Goal: Navigation & Orientation: Find specific page/section

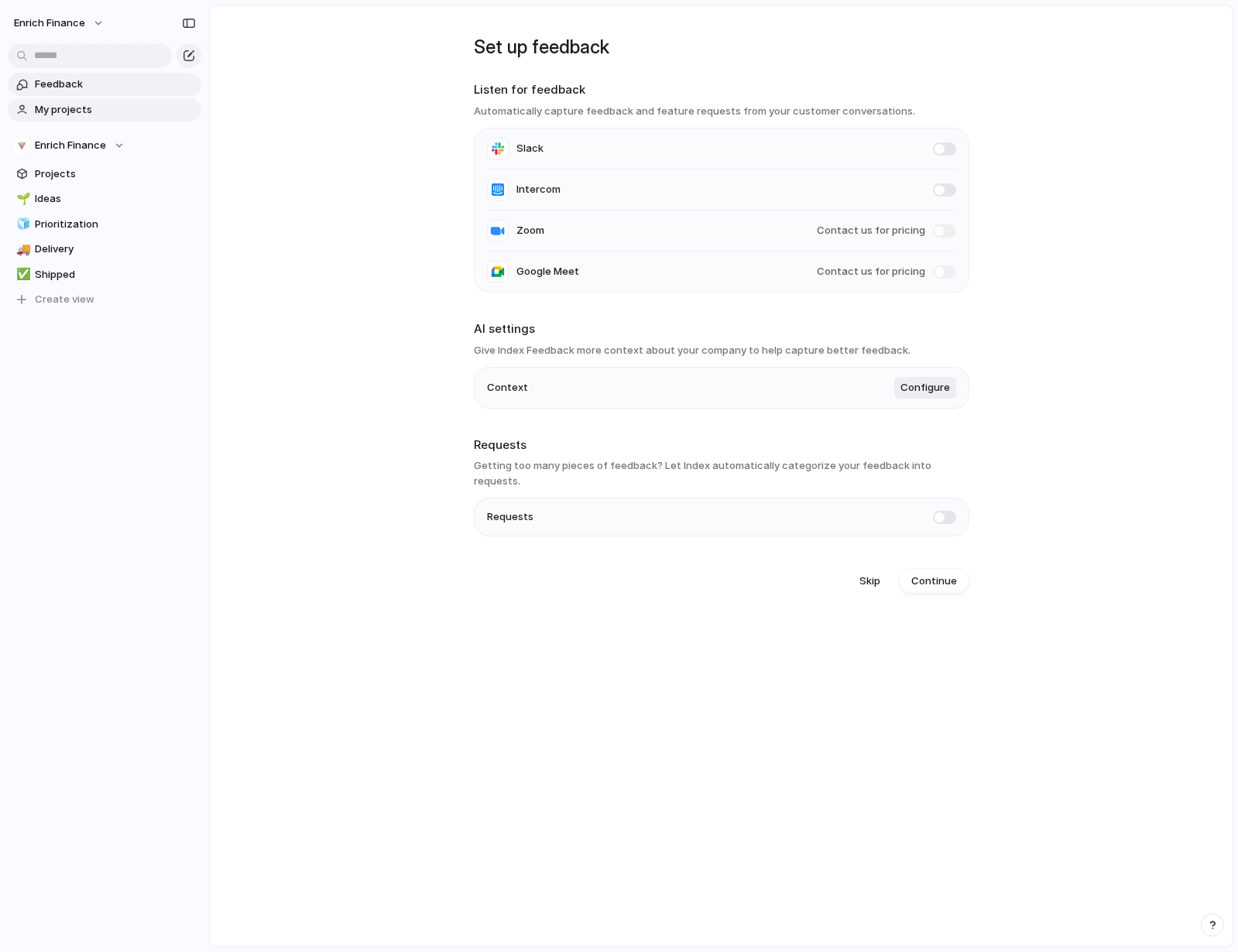
click at [93, 111] on span "My projects" at bounding box center [115, 110] width 161 height 16
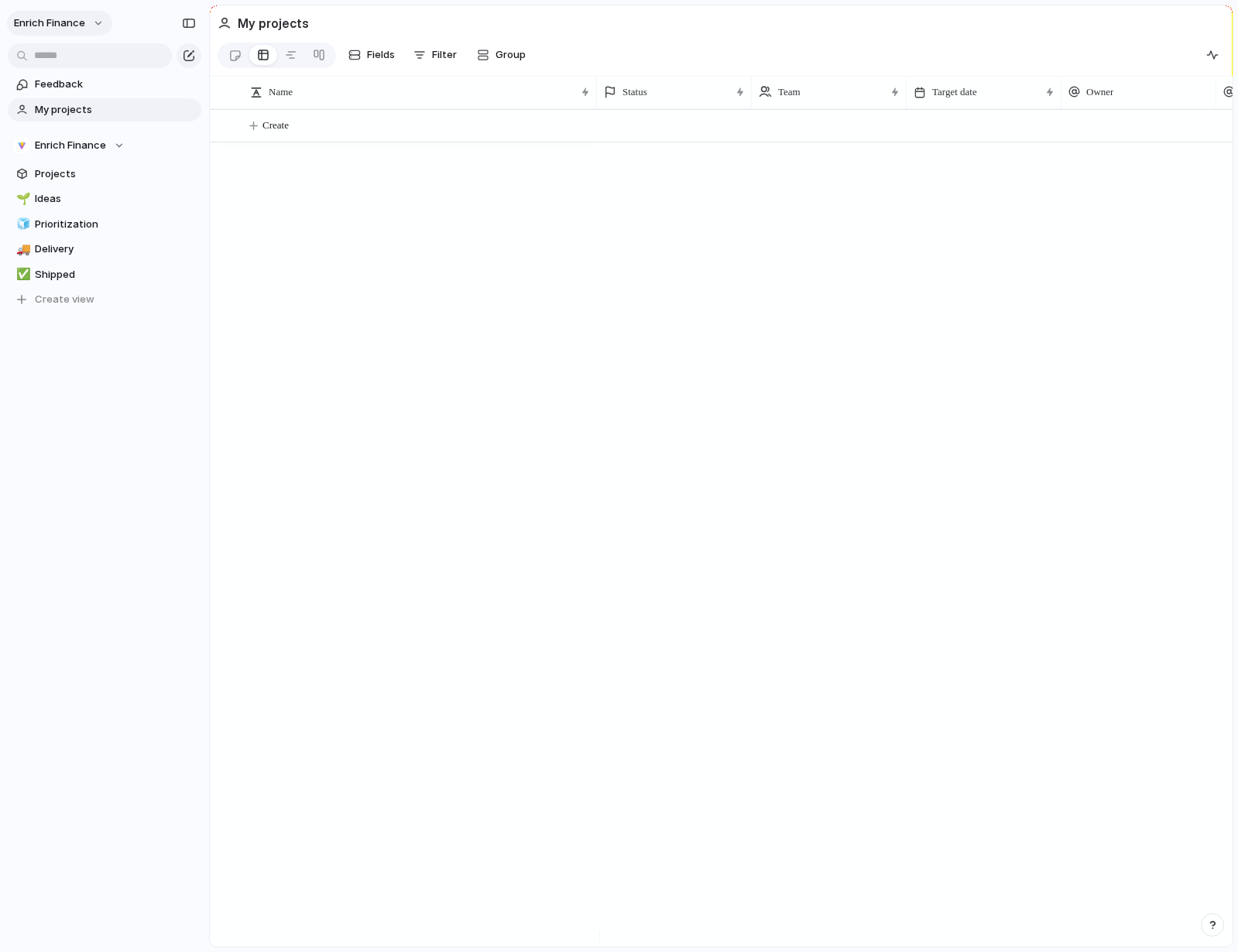
click at [90, 23] on button "Enrich Finance" at bounding box center [59, 23] width 106 height 25
click at [90, 23] on div "Settings Invite members Change theme Sign out" at bounding box center [619, 476] width 1238 height 952
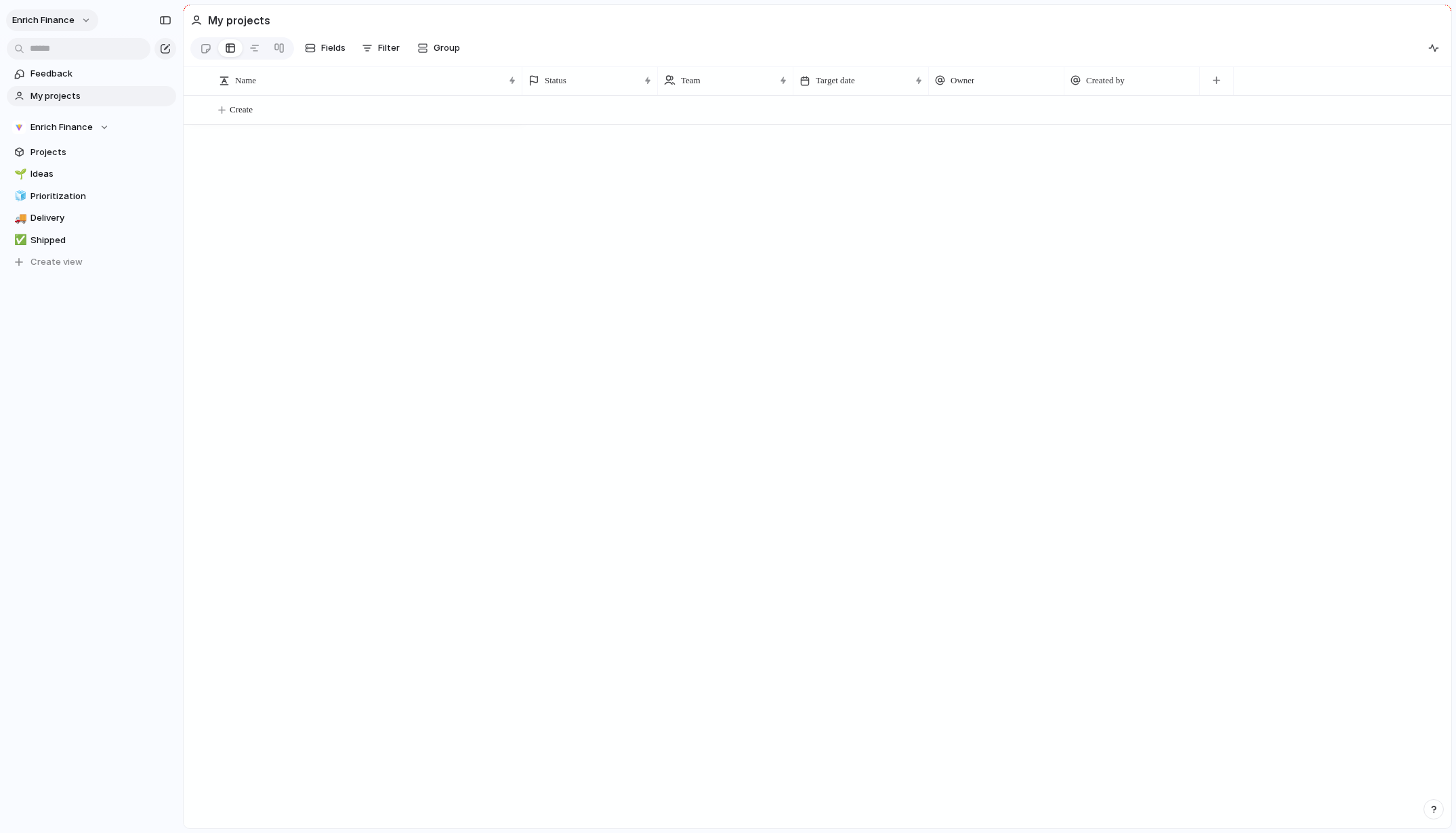
click at [76, 19] on button "Enrich Finance" at bounding box center [52, 20] width 92 height 22
click at [1083, 808] on div "Settings Invite members Change theme Sign out" at bounding box center [728, 416] width 1456 height 833
click at [1083, 812] on div "button" at bounding box center [1433, 808] width 9 height 9
click at [1083, 691] on span "Documentation" at bounding box center [1358, 690] width 67 height 14
click at [82, 20] on button "Enrich Finance" at bounding box center [52, 20] width 92 height 22
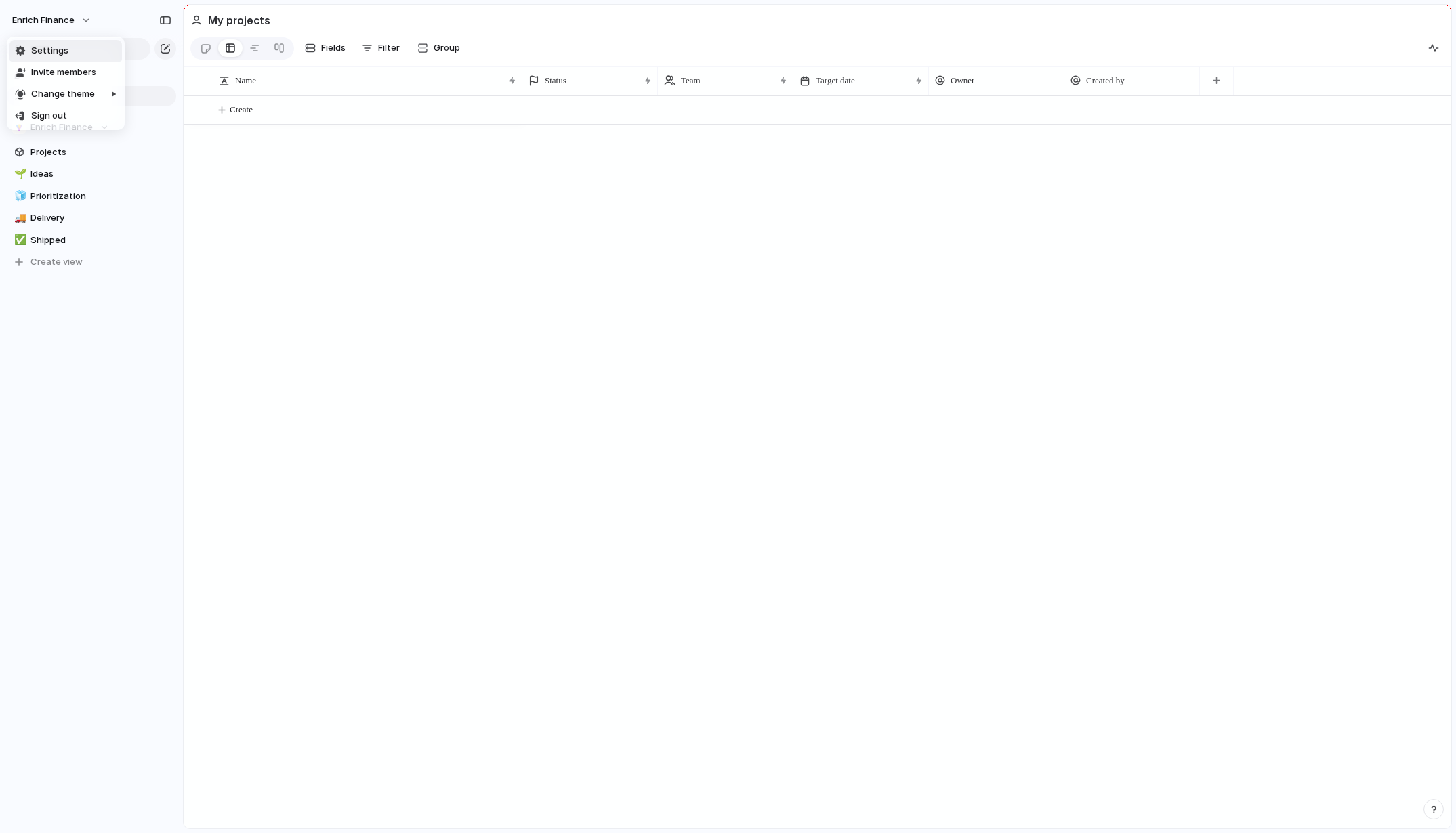
click at [66, 45] on li "Settings" at bounding box center [66, 51] width 113 height 22
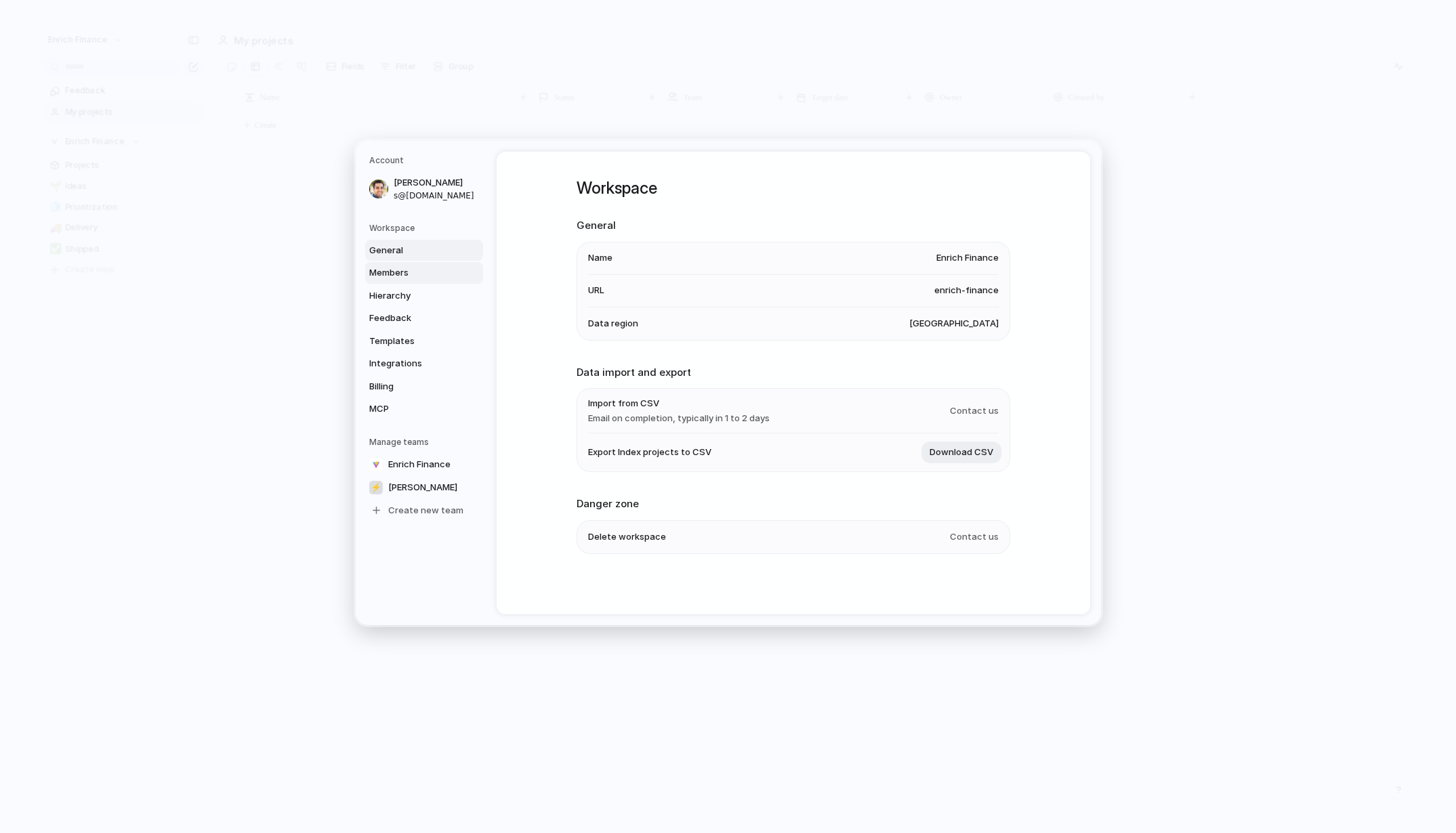
click at [384, 274] on span "Members" at bounding box center [412, 273] width 87 height 14
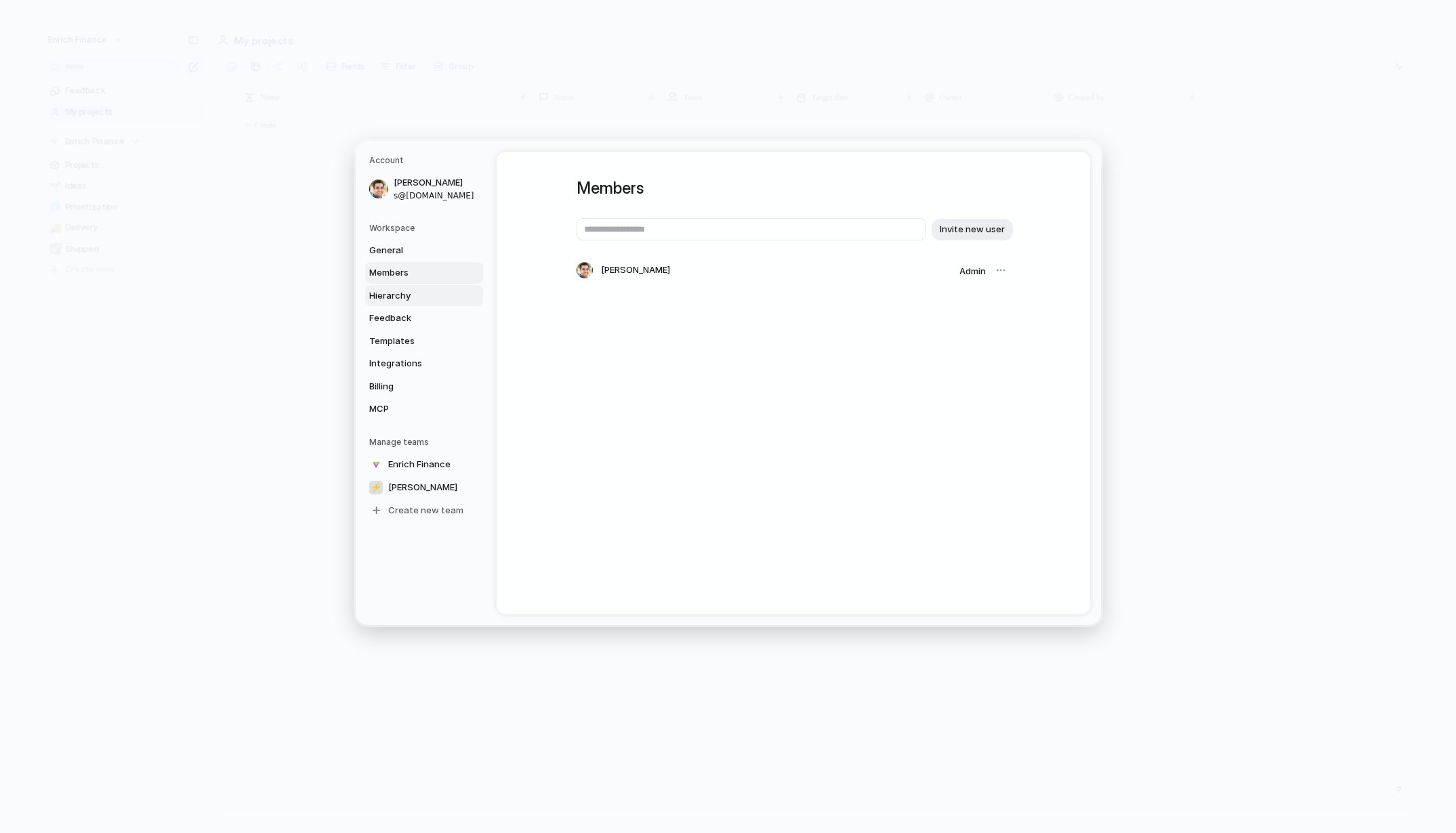
click at [391, 300] on span "Hierarchy" at bounding box center [412, 296] width 87 height 14
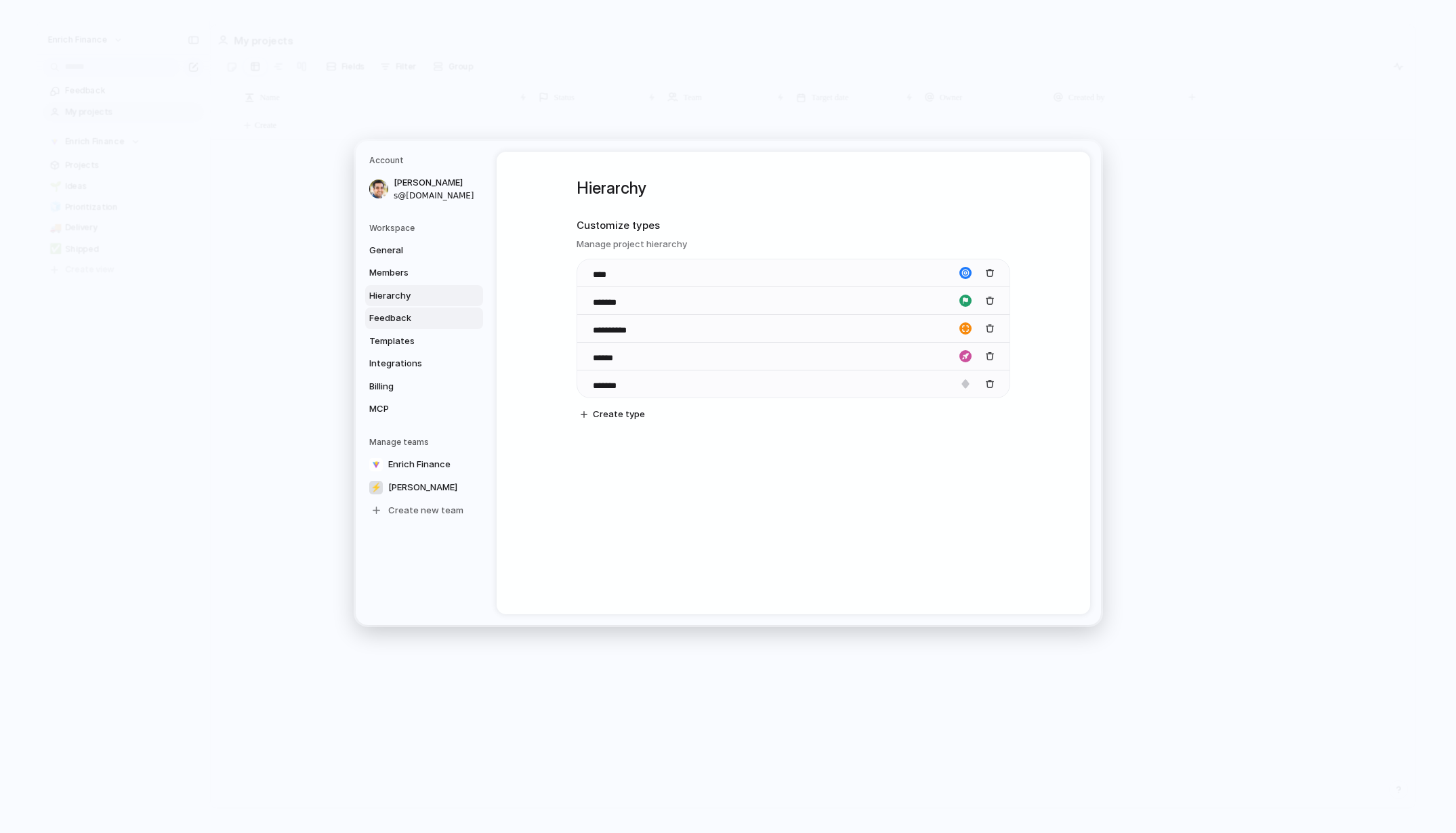
click at [394, 324] on link "Feedback" at bounding box center [424, 318] width 118 height 22
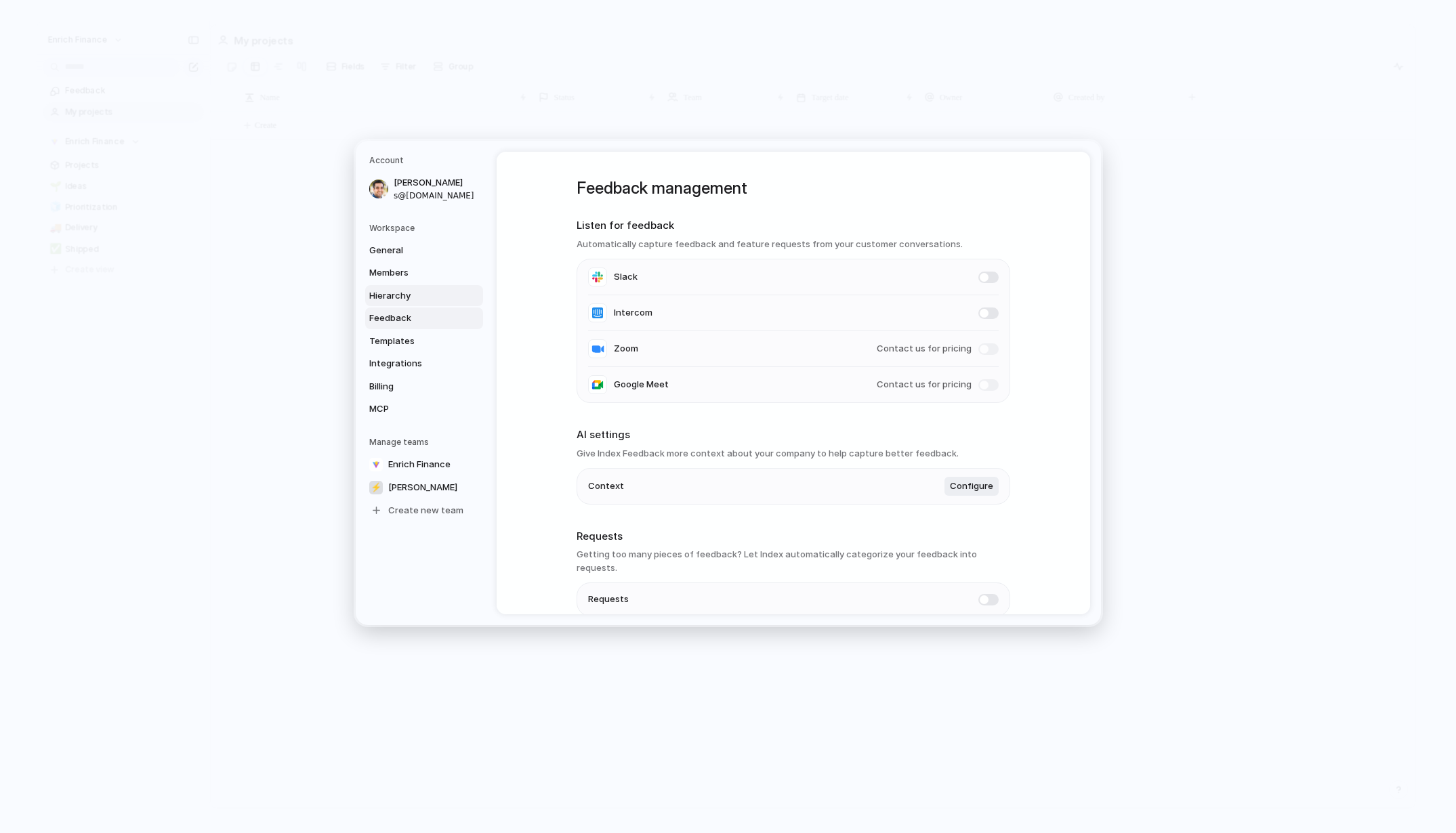
click at [389, 300] on span "Hierarchy" at bounding box center [412, 296] width 87 height 14
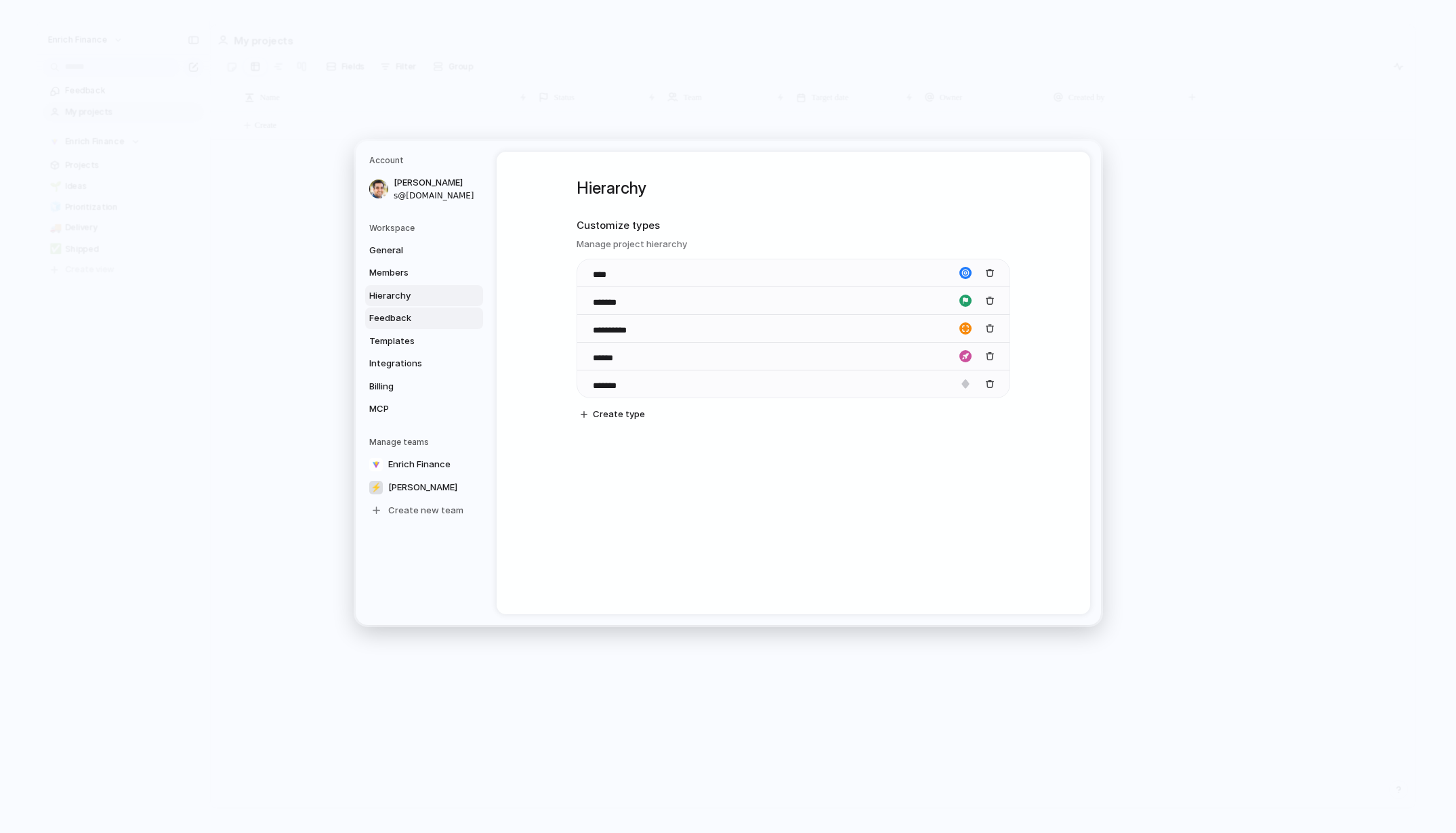
click at [406, 319] on span "Feedback" at bounding box center [412, 318] width 87 height 14
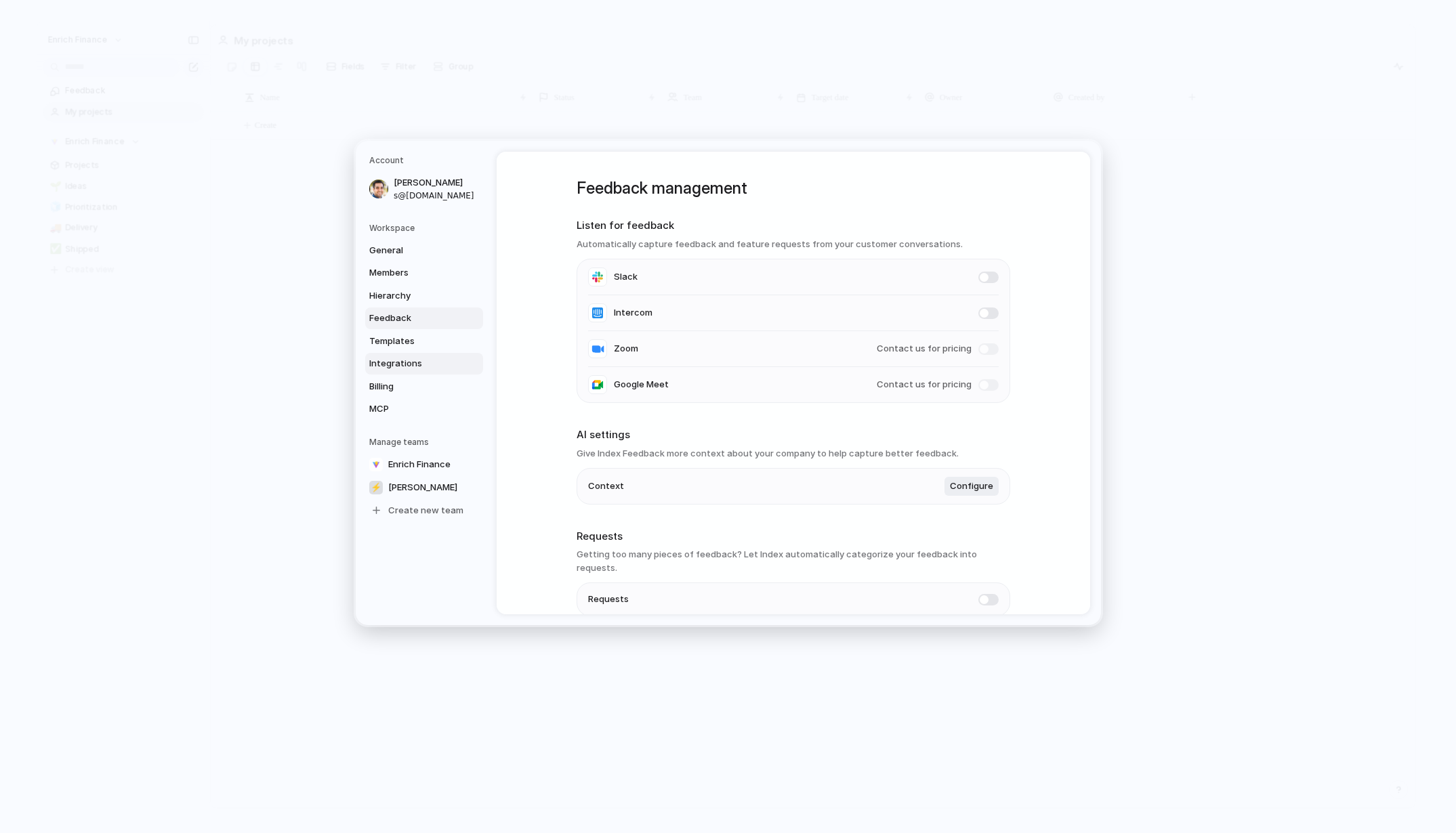
click at [387, 362] on span "Integrations" at bounding box center [412, 363] width 87 height 14
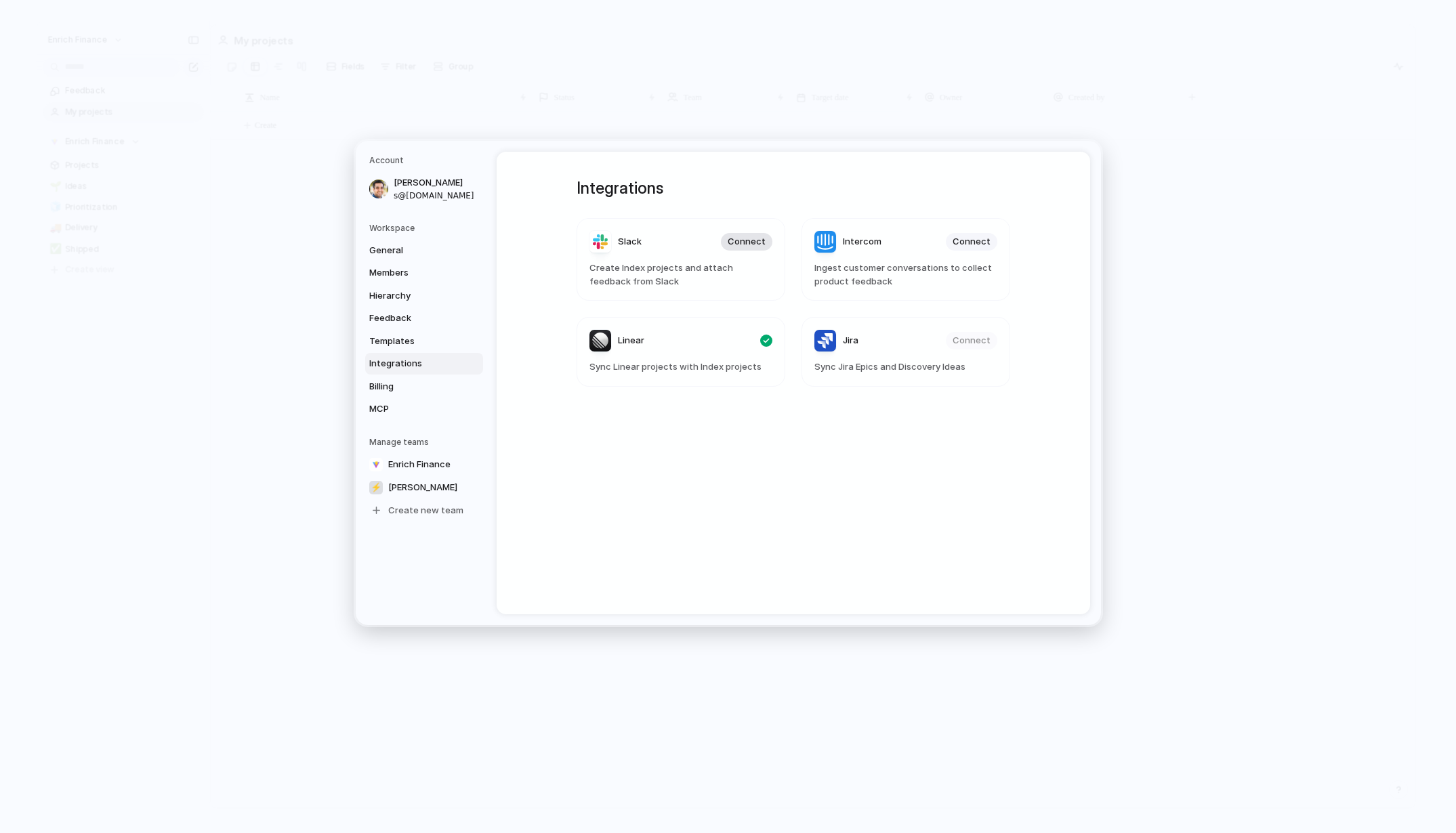
click at [758, 244] on span "Connect" at bounding box center [746, 242] width 38 height 14
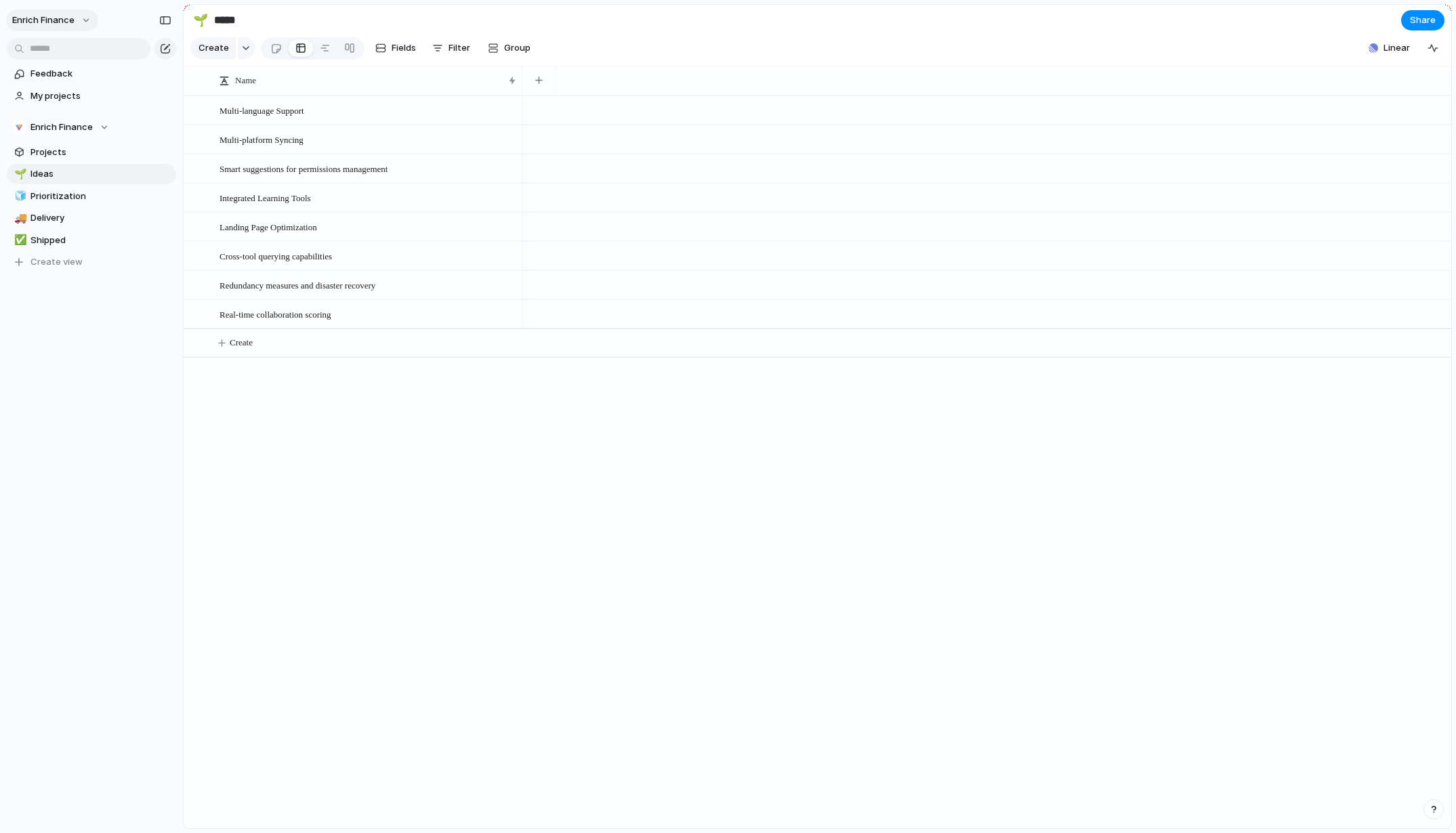
click at [84, 16] on button "Enrich Finance" at bounding box center [52, 20] width 92 height 22
click at [78, 55] on li "Settings" at bounding box center [66, 51] width 113 height 22
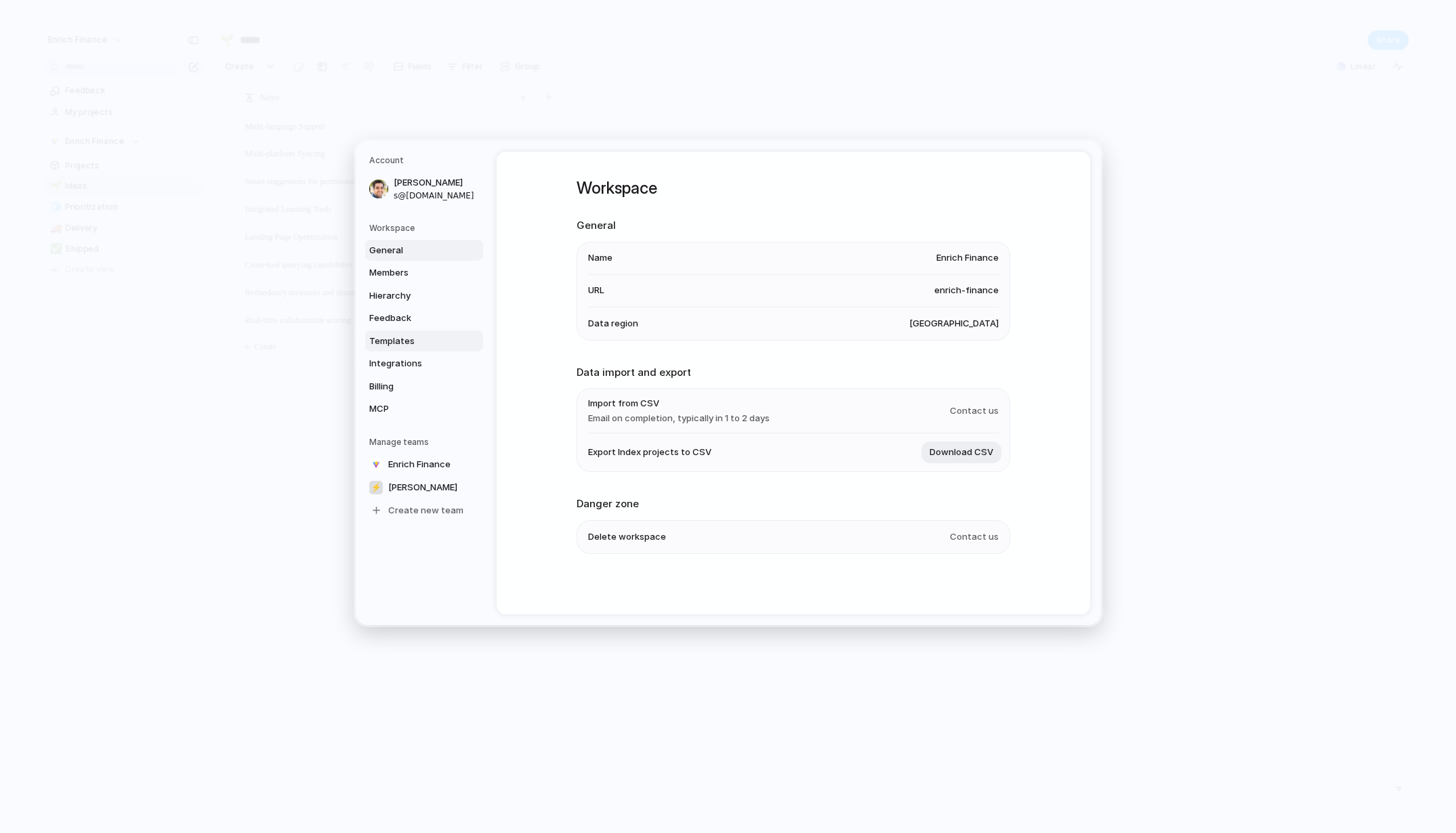
click at [397, 338] on span "Templates" at bounding box center [412, 341] width 87 height 14
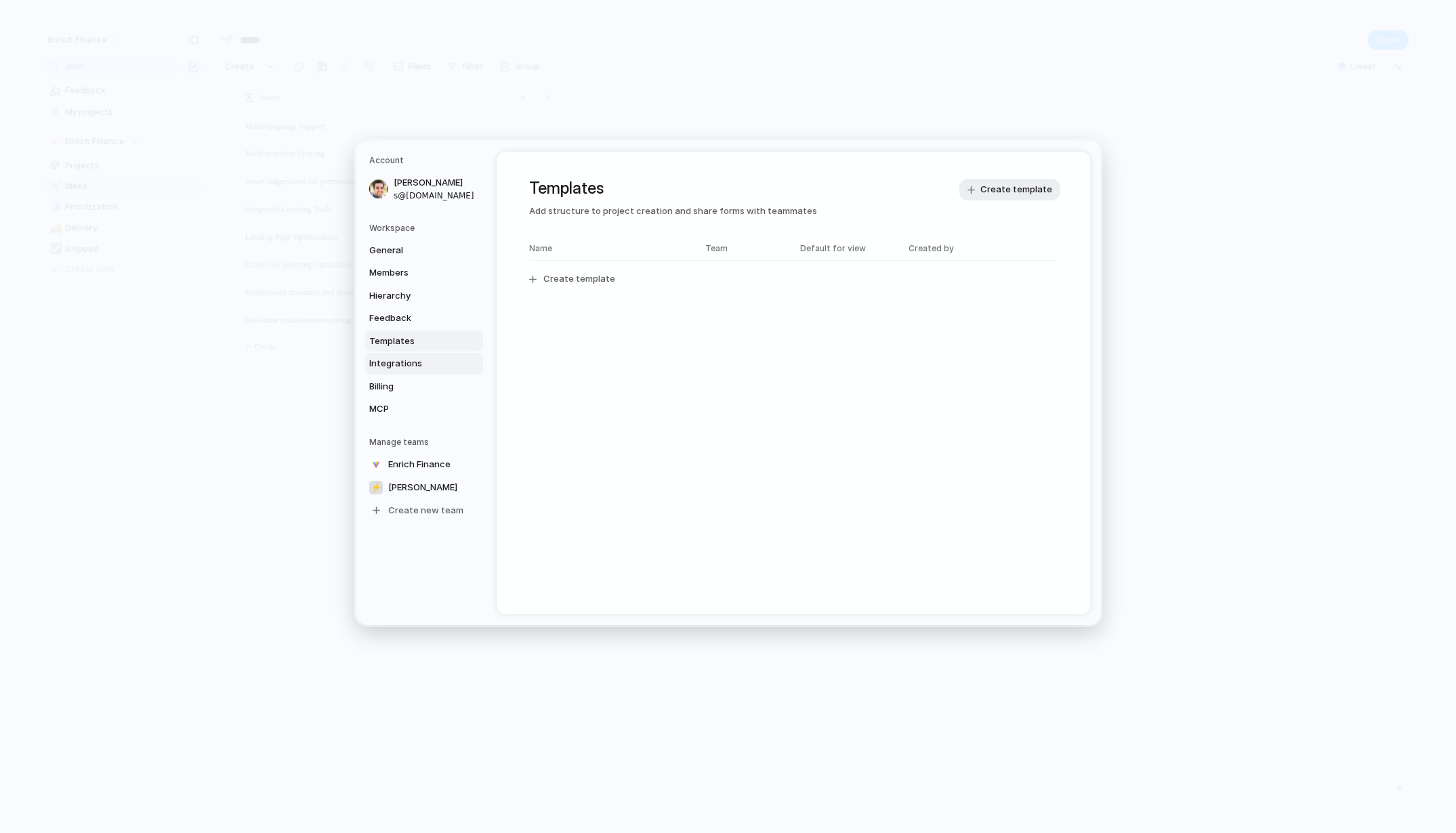
click at [407, 365] on span "Integrations" at bounding box center [412, 363] width 87 height 14
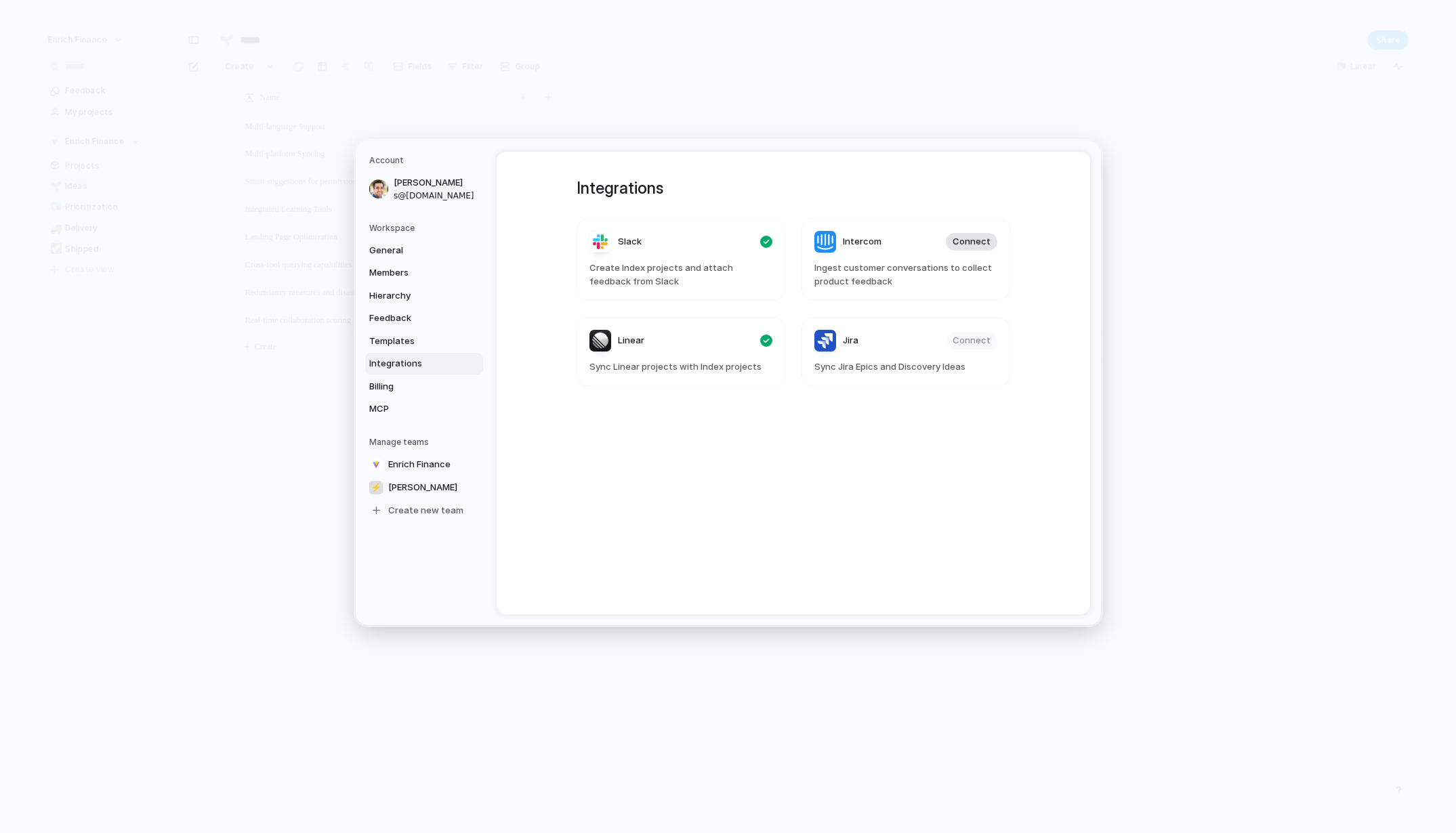
click at [974, 244] on span "Connect" at bounding box center [971, 242] width 38 height 14
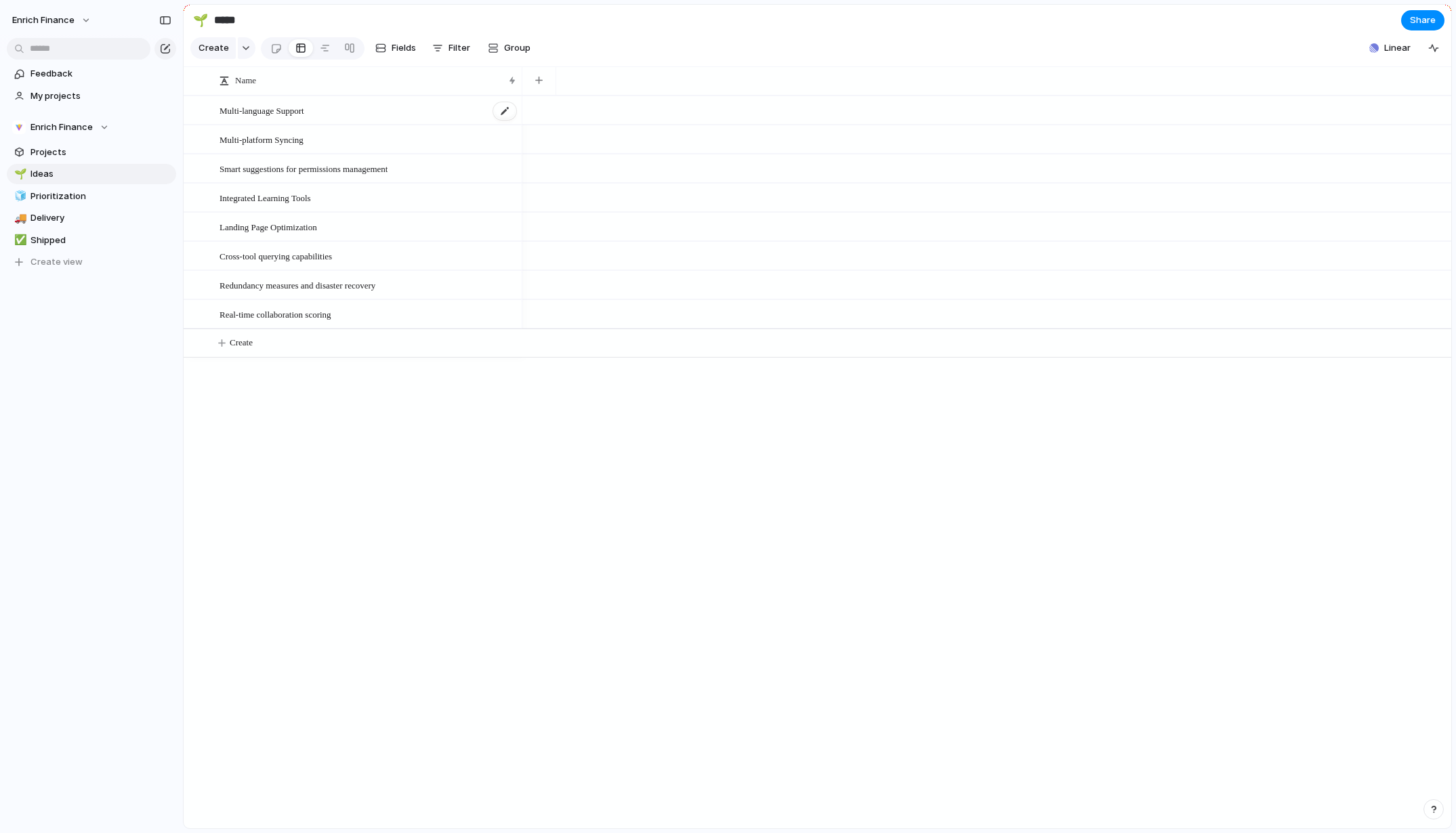
click at [411, 124] on div "Multi-language Support" at bounding box center [368, 110] width 298 height 27
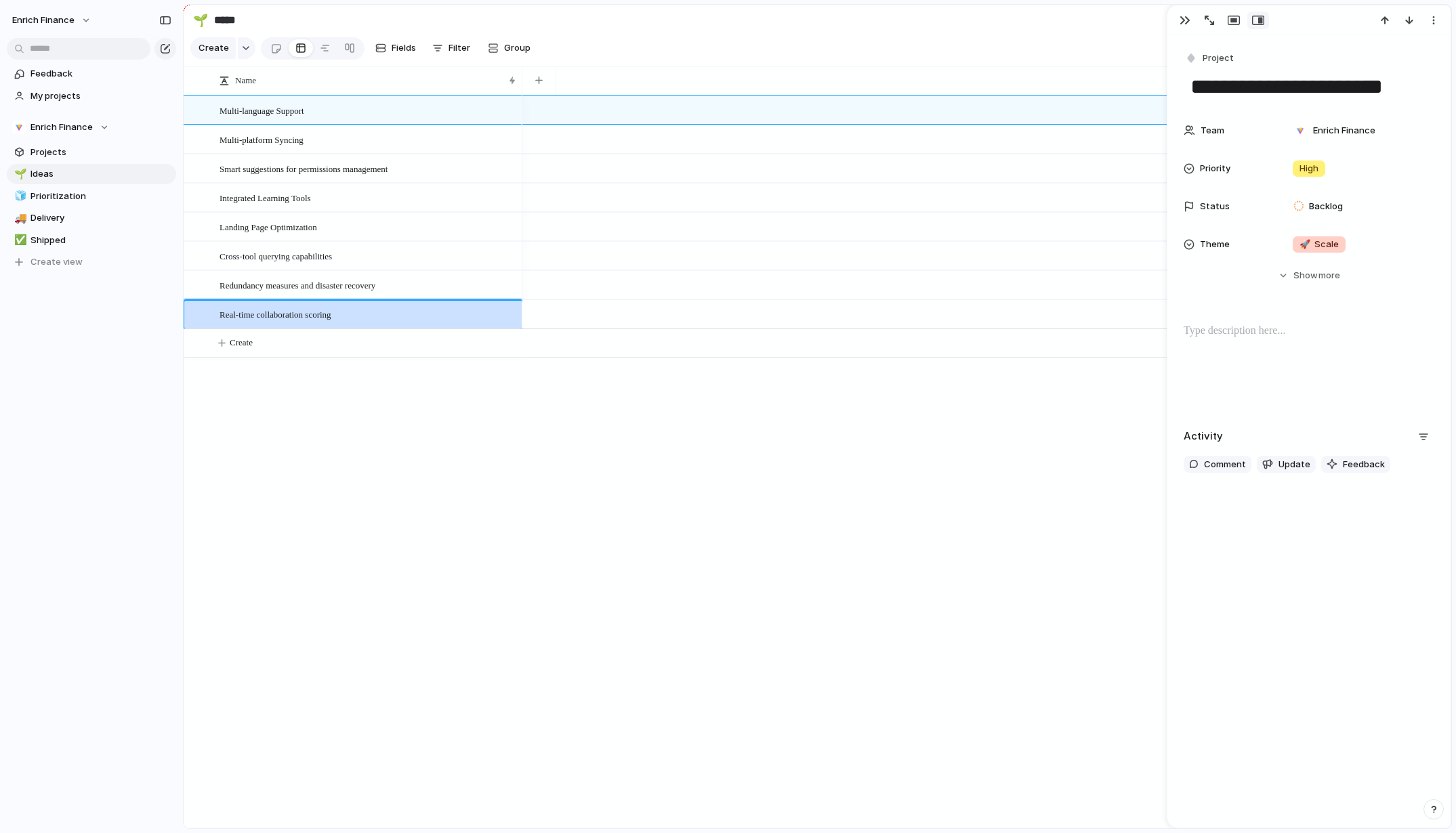
click at [415, 328] on div "Real-time collaboration scoring" at bounding box center [368, 314] width 298 height 27
click at [432, 147] on div "Multi-platform Syncing" at bounding box center [368, 139] width 298 height 27
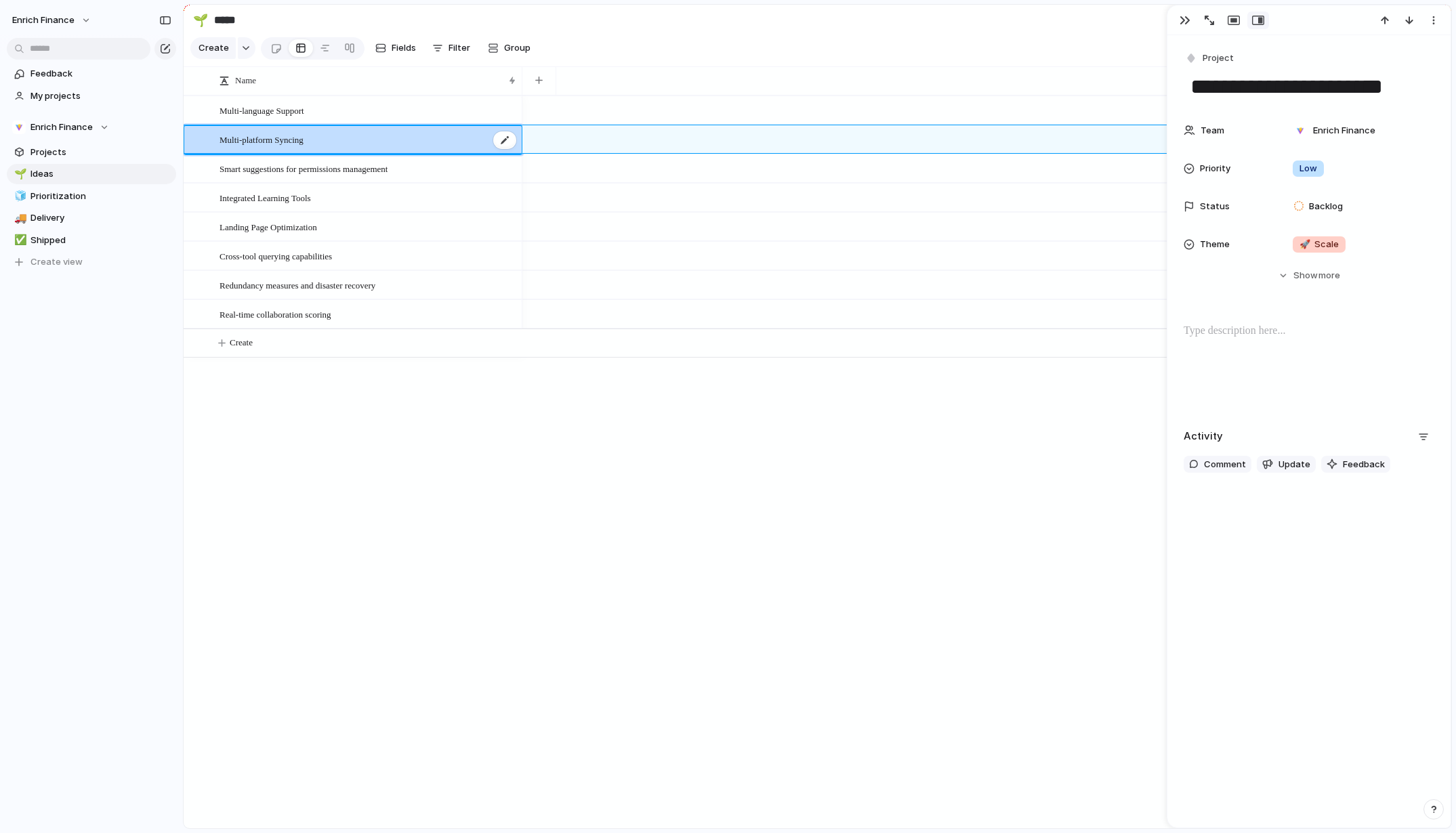
click at [432, 147] on div "Multi-platform Syncing" at bounding box center [368, 139] width 298 height 27
click at [421, 125] on div "Multi-language Support" at bounding box center [368, 110] width 298 height 27
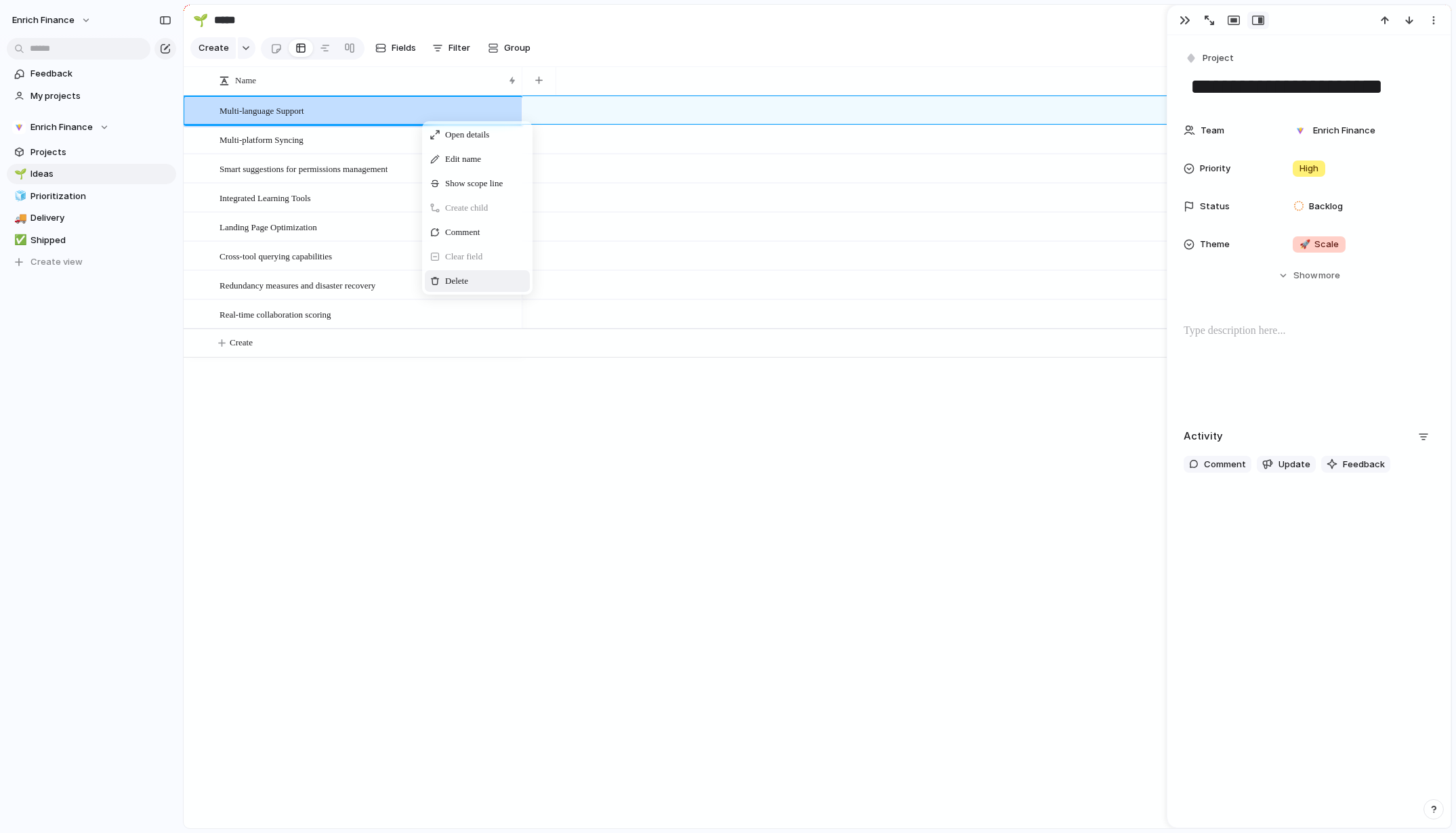
click at [461, 280] on div "Delete" at bounding box center [477, 281] width 105 height 22
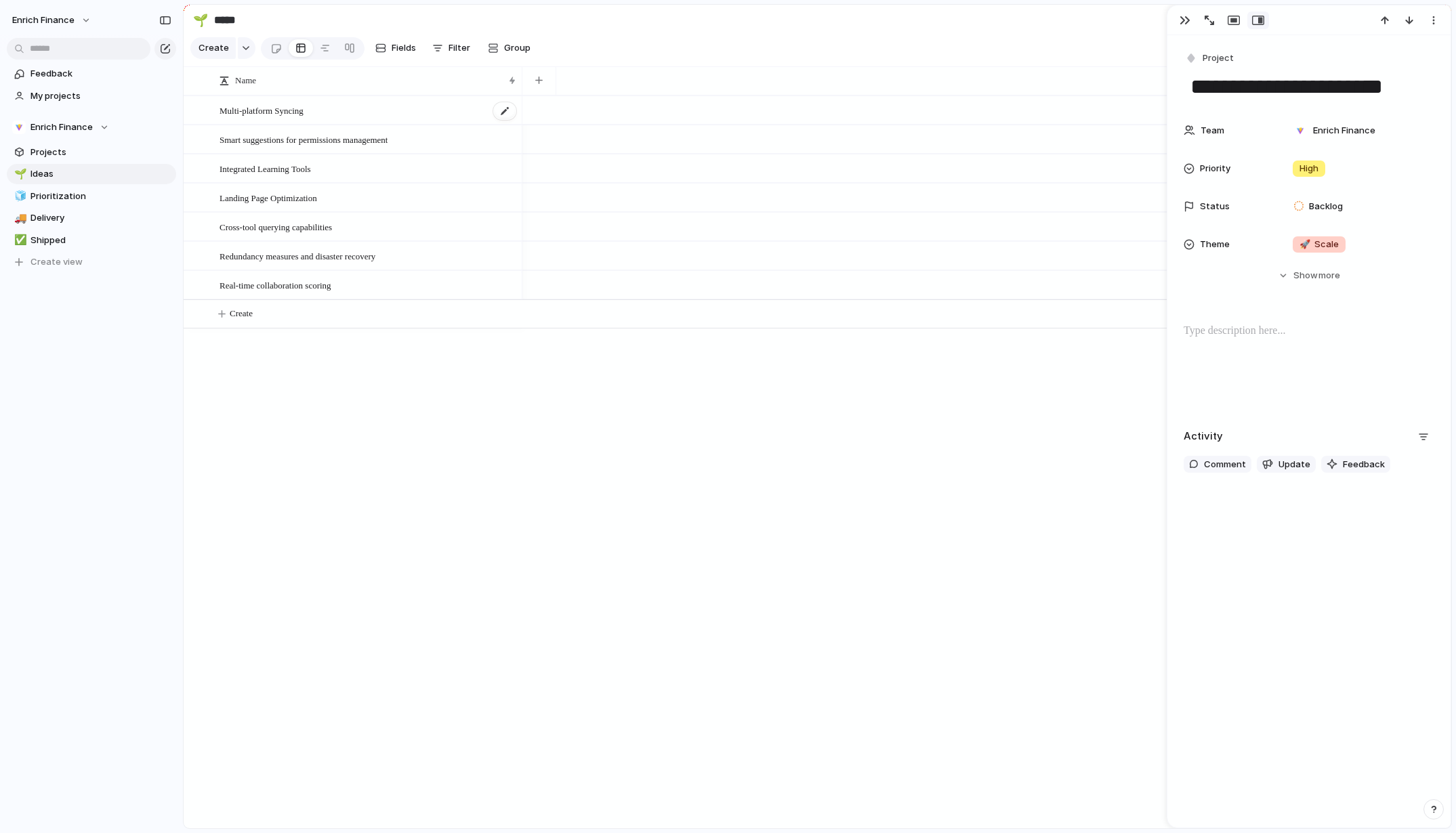
click at [422, 125] on div "Multi-platform Syncing" at bounding box center [368, 110] width 298 height 27
type textarea "**********"
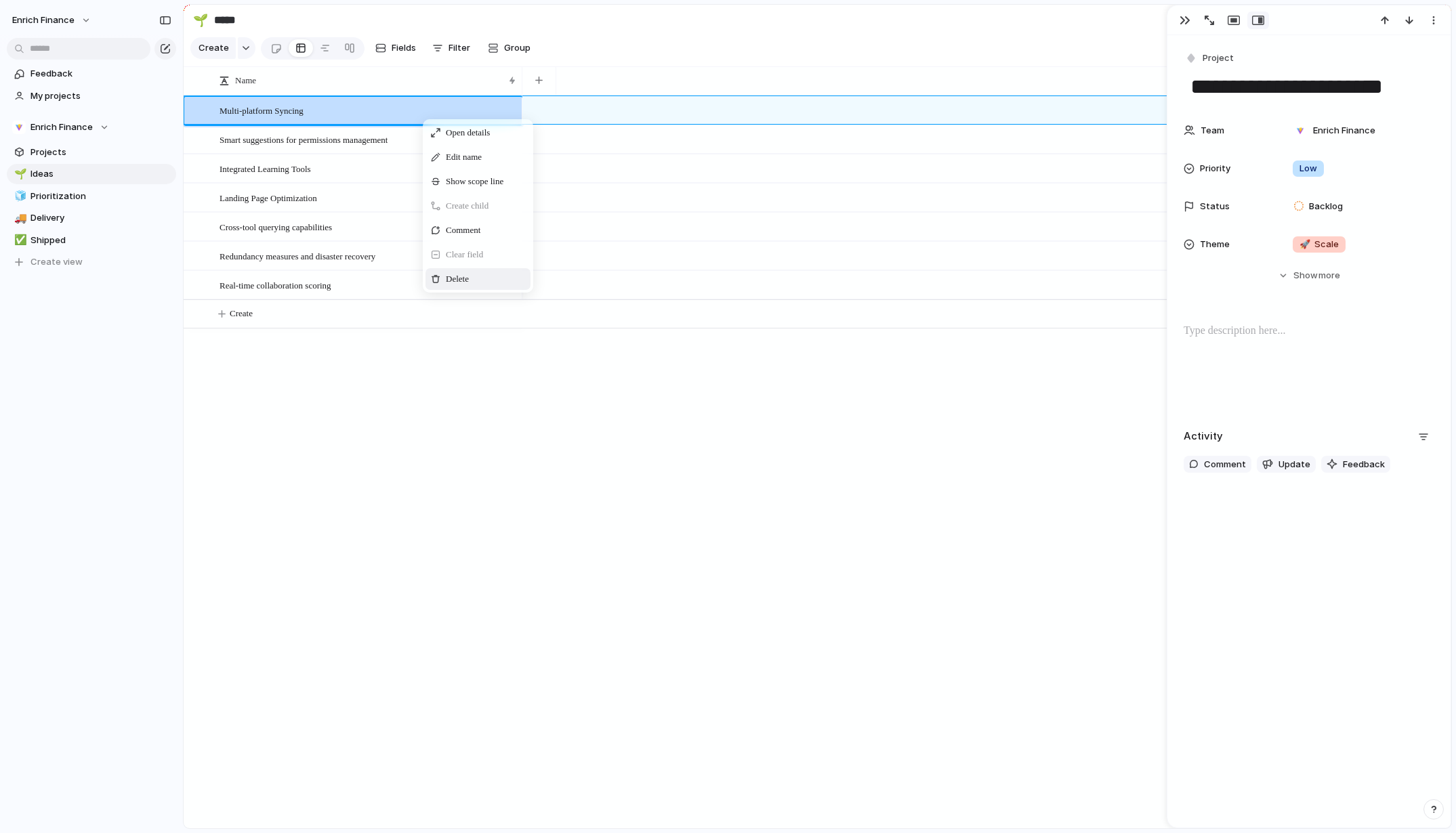
click at [456, 286] on span "Delete" at bounding box center [457, 279] width 23 height 14
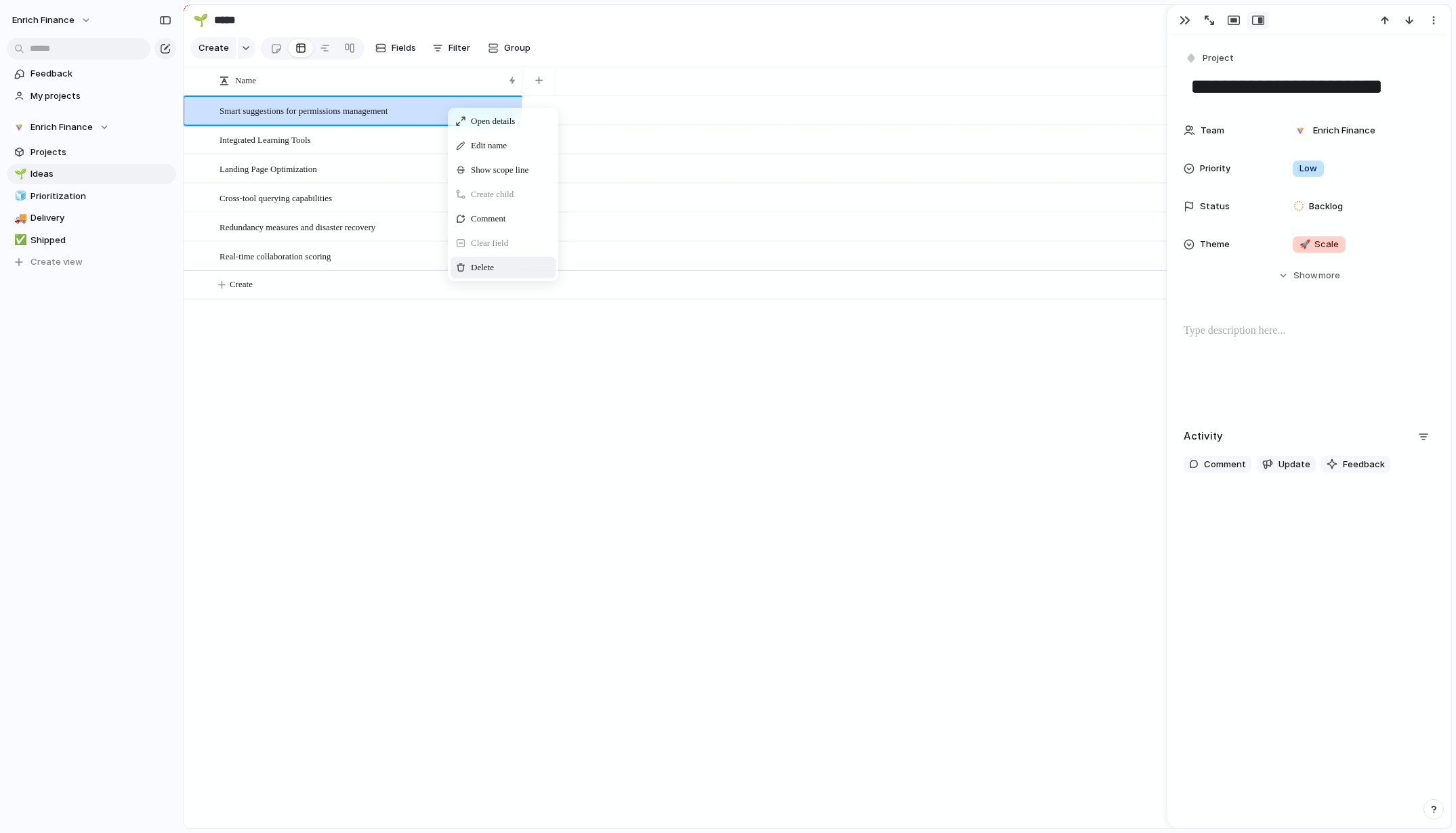
click at [474, 274] on span "Delete" at bounding box center [482, 267] width 23 height 14
click at [448, 272] on span "Delete" at bounding box center [454, 265] width 23 height 14
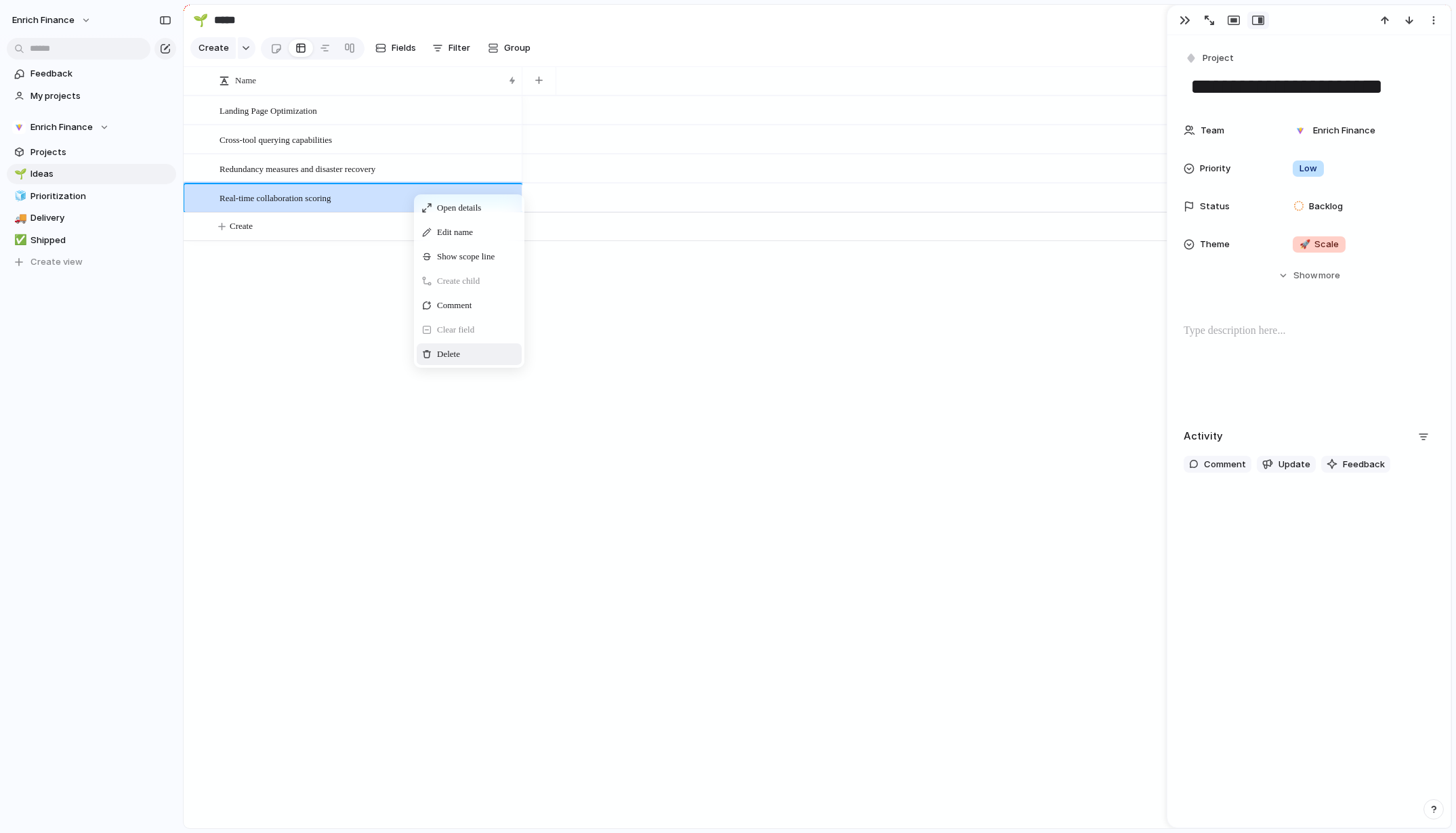
click at [482, 360] on span "Context Menu" at bounding box center [479, 354] width 6 height 14
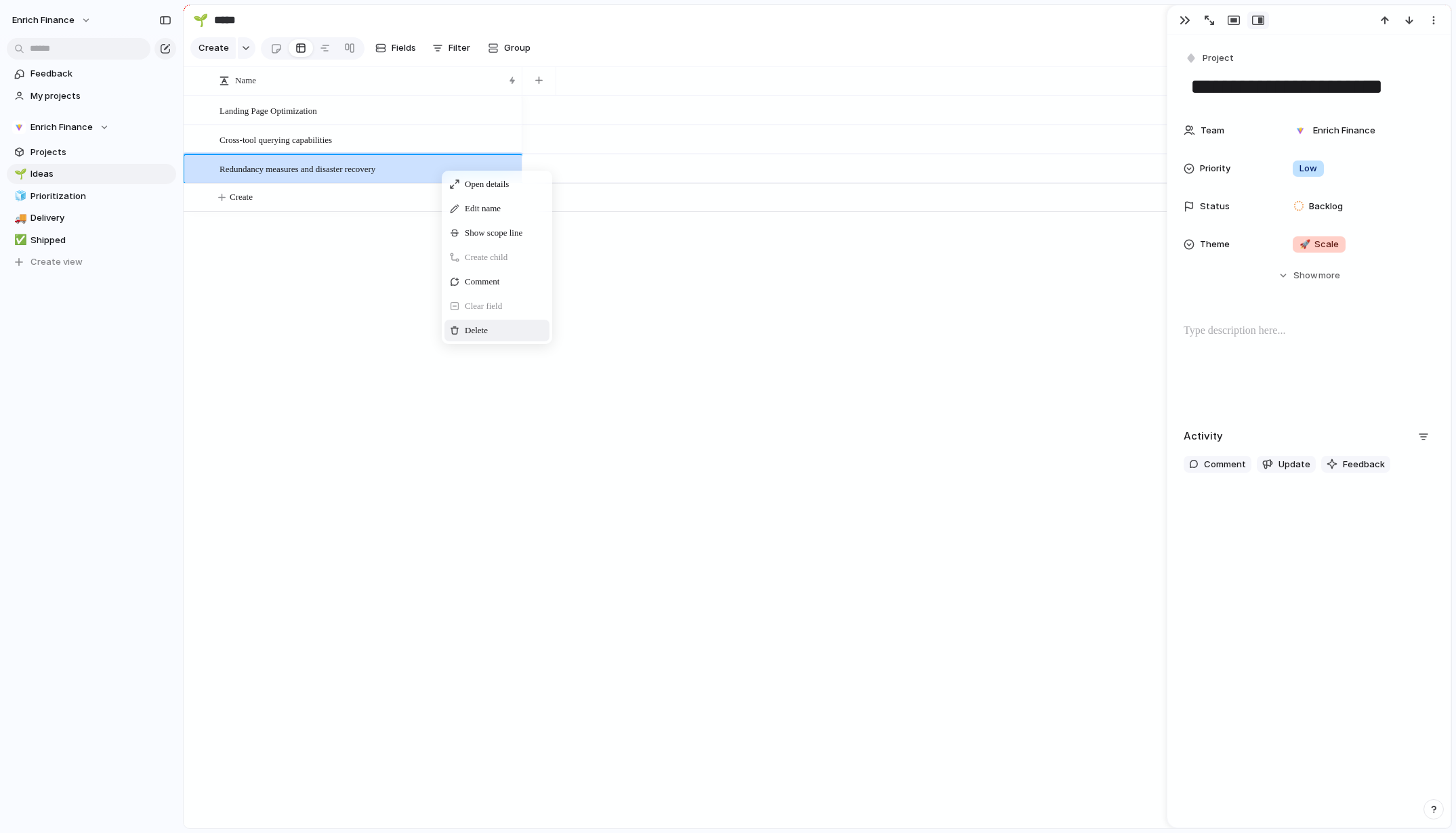
click at [488, 337] on span "Delete" at bounding box center [476, 330] width 23 height 14
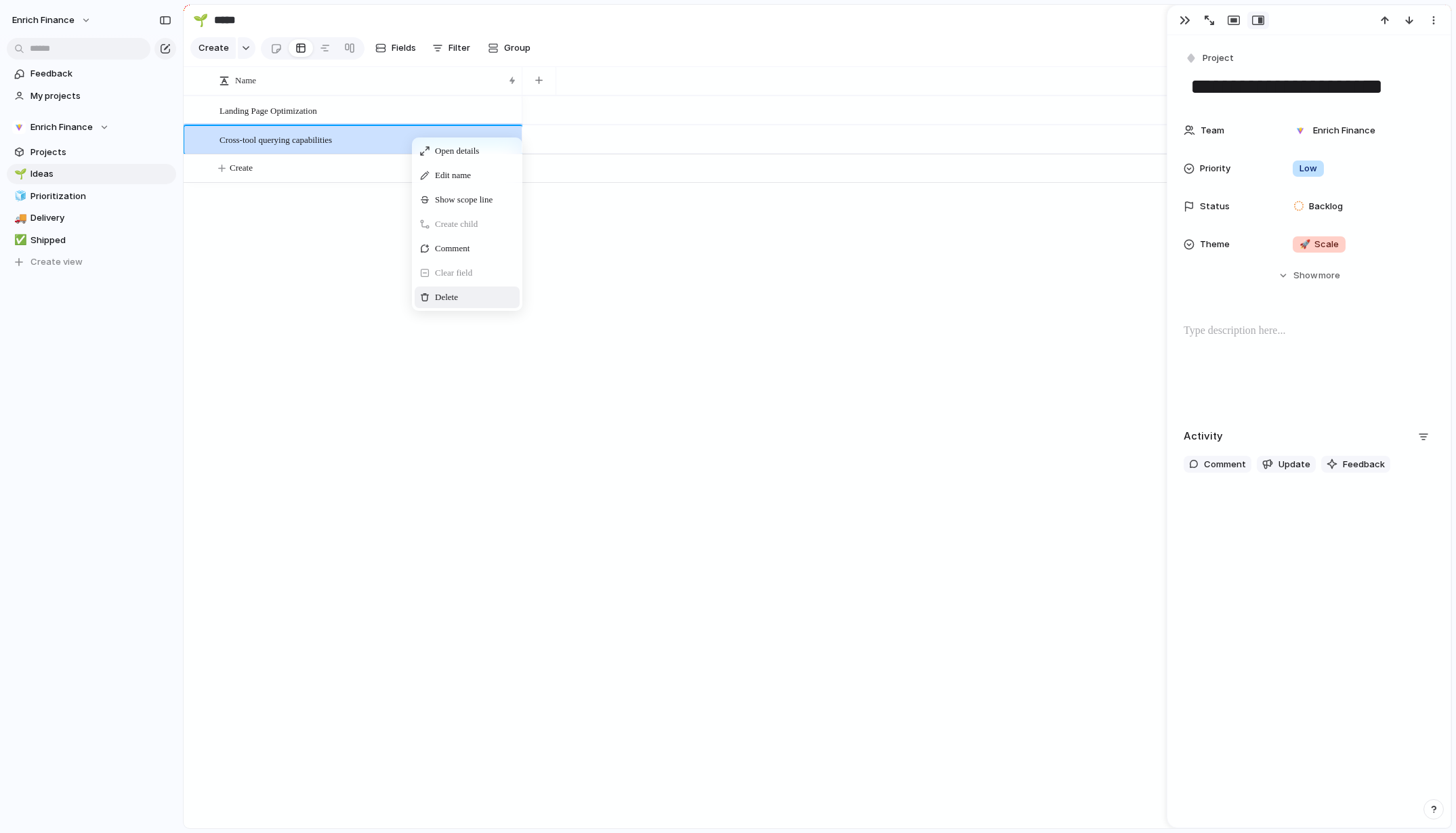
click at [443, 304] on span "Delete" at bounding box center [446, 297] width 23 height 14
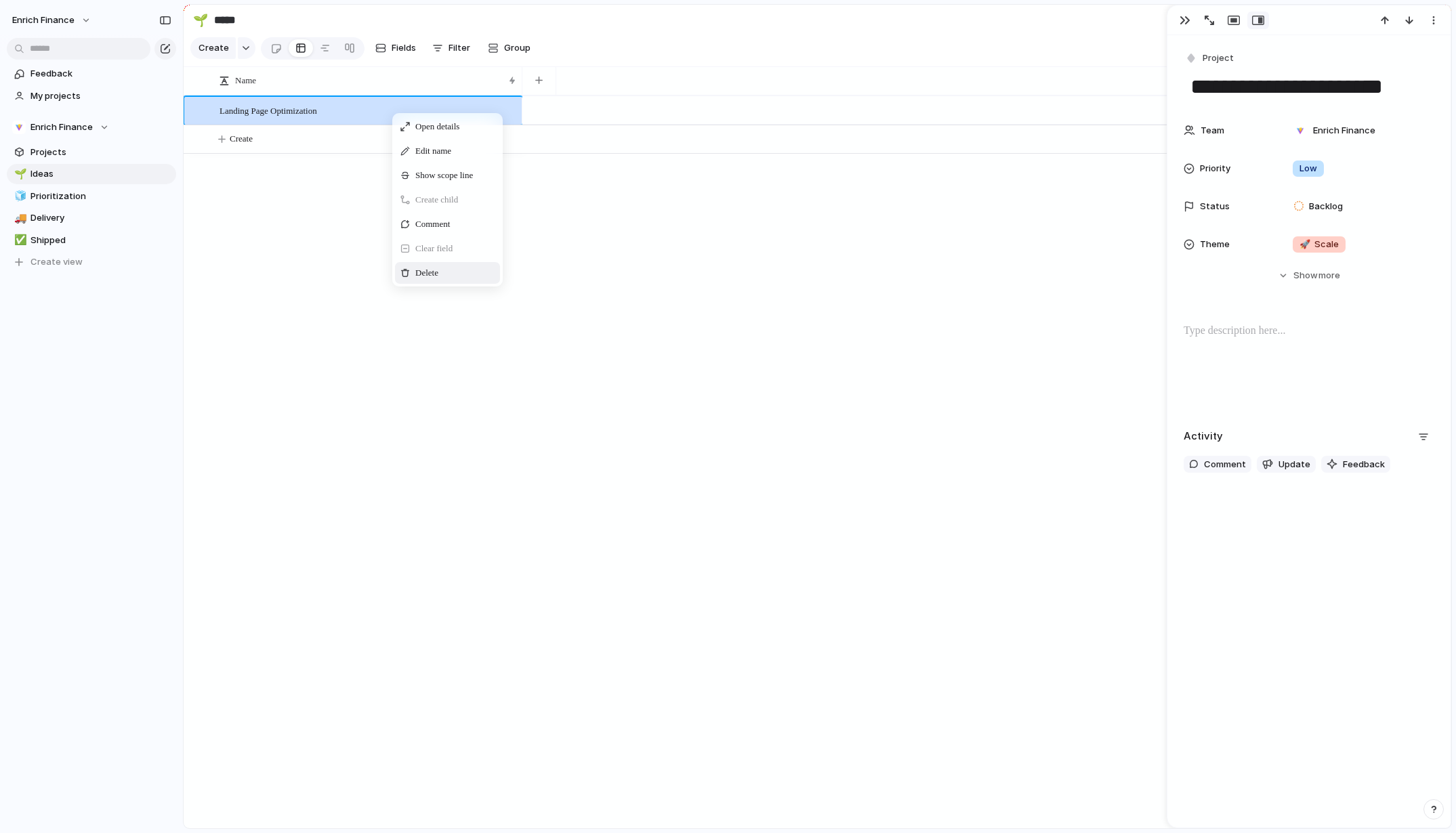
click at [432, 279] on span "Delete" at bounding box center [427, 273] width 23 height 14
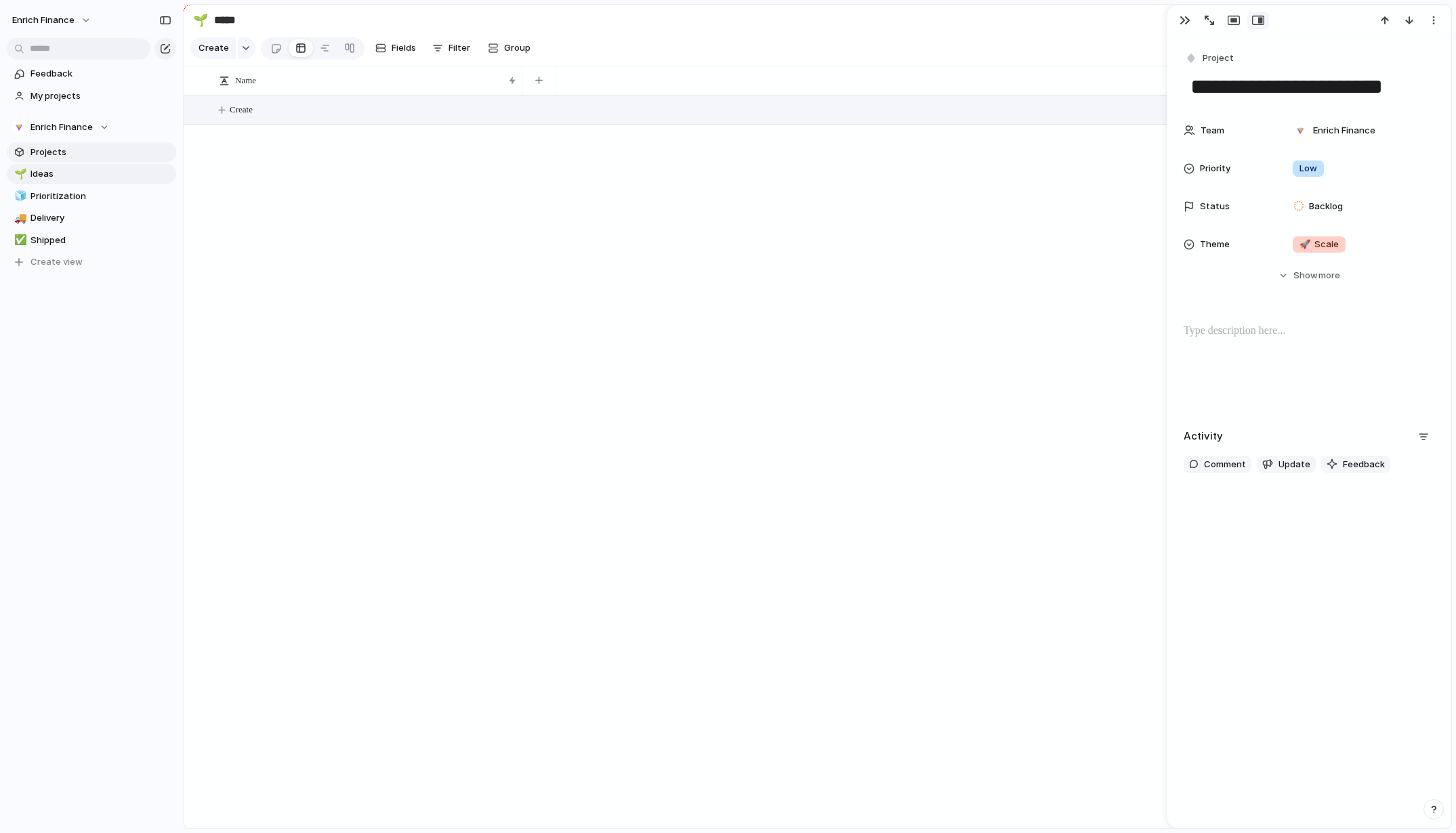
click at [53, 154] on span "Projects" at bounding box center [100, 152] width 141 height 14
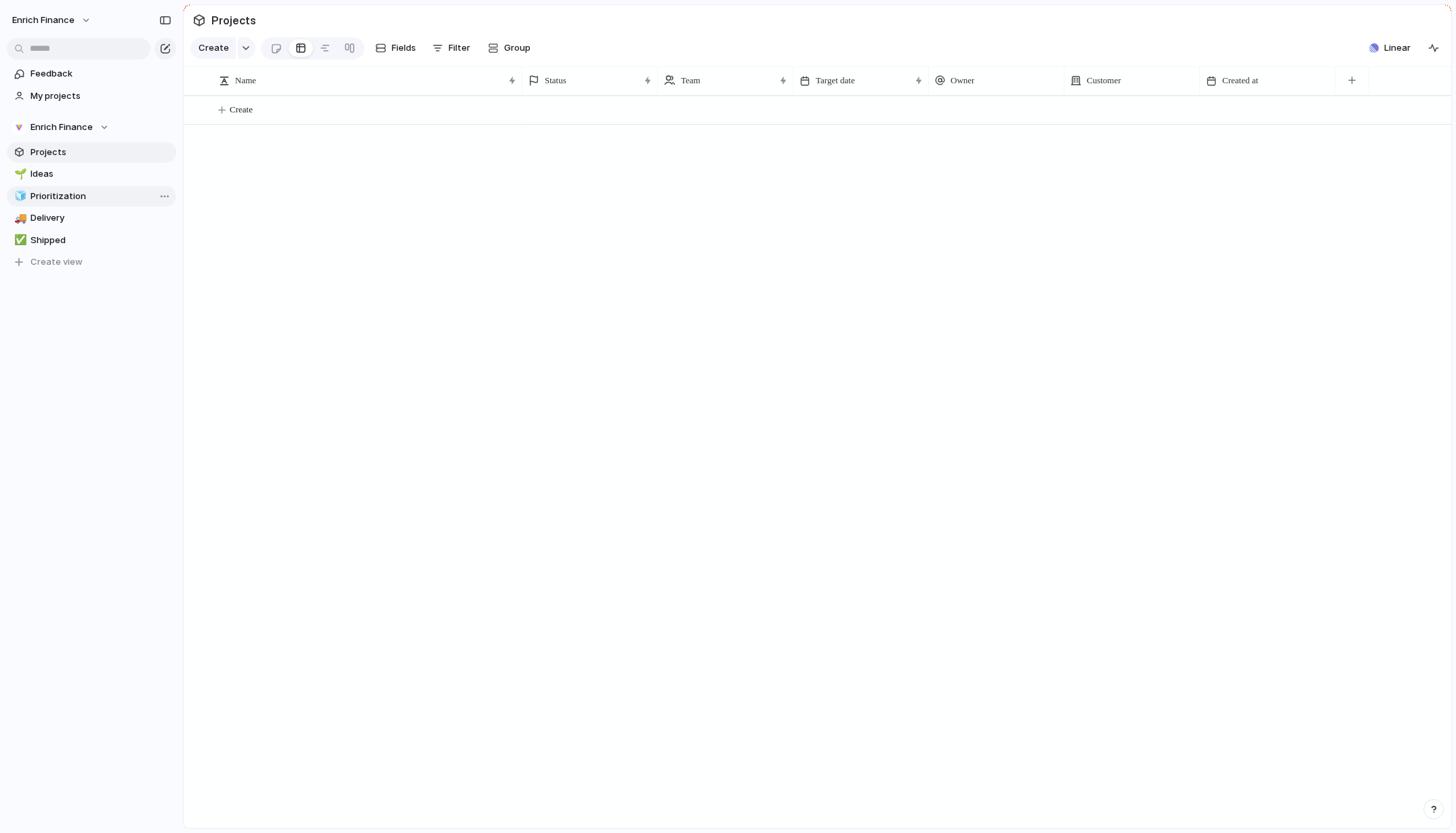
click at [55, 204] on link "🧊 Prioritization" at bounding box center [91, 196] width 170 height 20
click at [53, 219] on span "Delivery" at bounding box center [100, 218] width 141 height 14
click at [53, 245] on span "Shipped" at bounding box center [100, 240] width 141 height 14
type input "*******"
click at [66, 126] on span "Enrich Finance" at bounding box center [61, 127] width 62 height 14
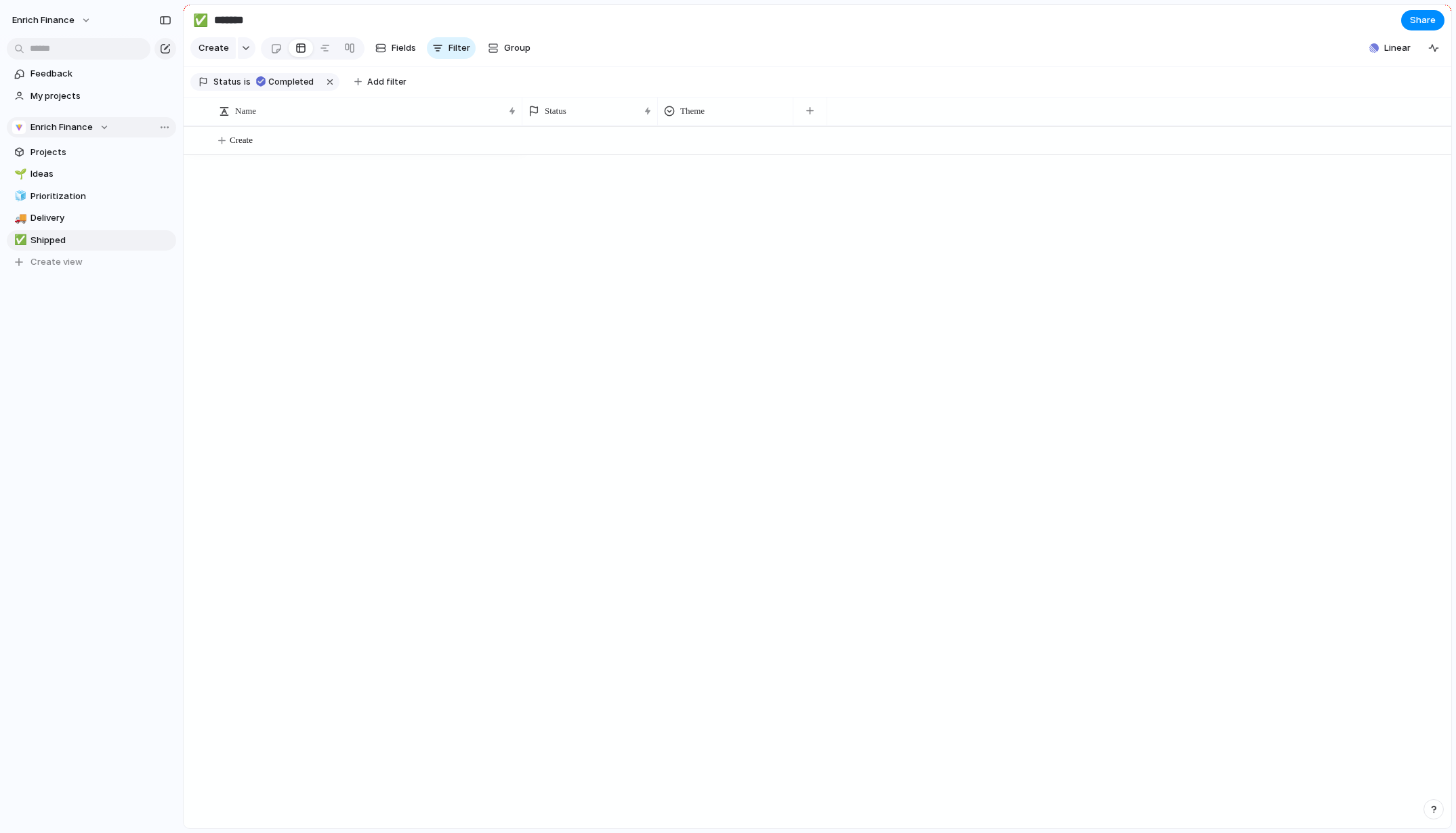
click at [66, 126] on div "Enrich Finance ⚡ Enrich-eng Create new team" at bounding box center [728, 416] width 1456 height 833
click at [66, 126] on span "Enrich Finance" at bounding box center [61, 127] width 62 height 14
click at [61, 90] on span "My projects" at bounding box center [100, 96] width 141 height 14
click at [73, 128] on span "Enrich Finance" at bounding box center [61, 127] width 62 height 14
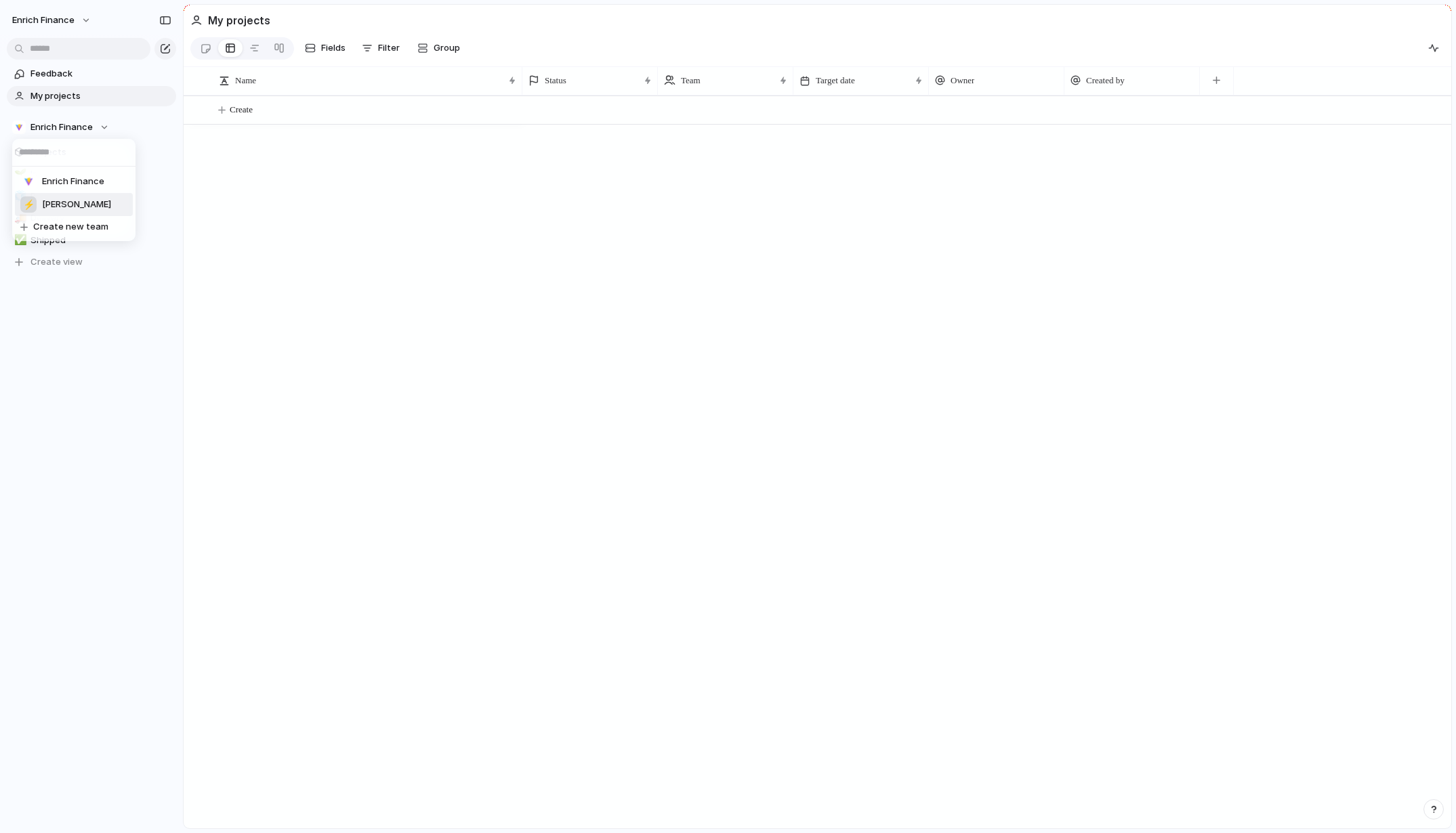
click at [77, 212] on div "⚡ Enrich-eng" at bounding box center [66, 204] width 91 height 17
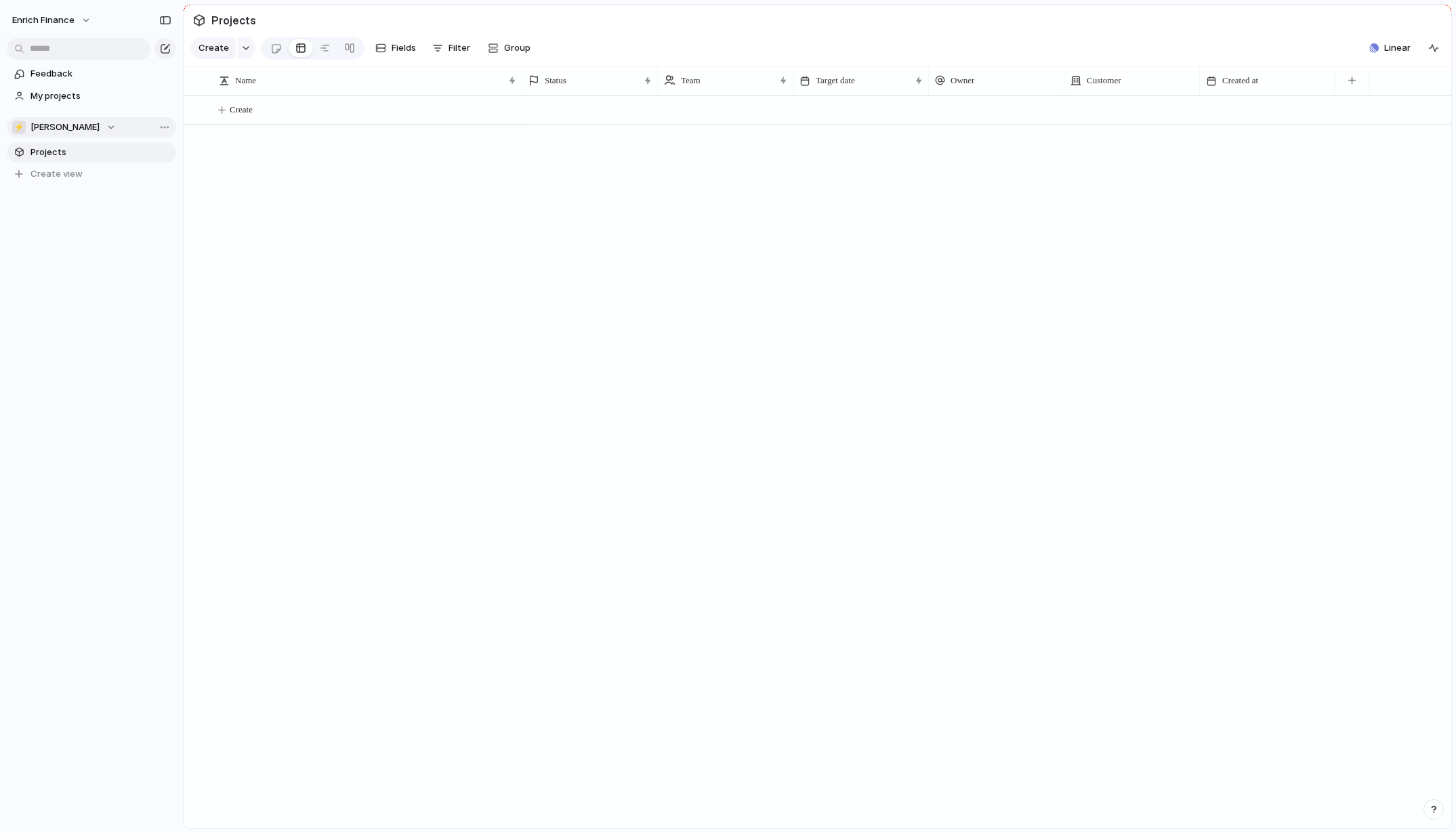
click at [66, 133] on span "[PERSON_NAME]" at bounding box center [65, 127] width 69 height 14
click at [66, 186] on span "Enrich Finance" at bounding box center [73, 181] width 62 height 14
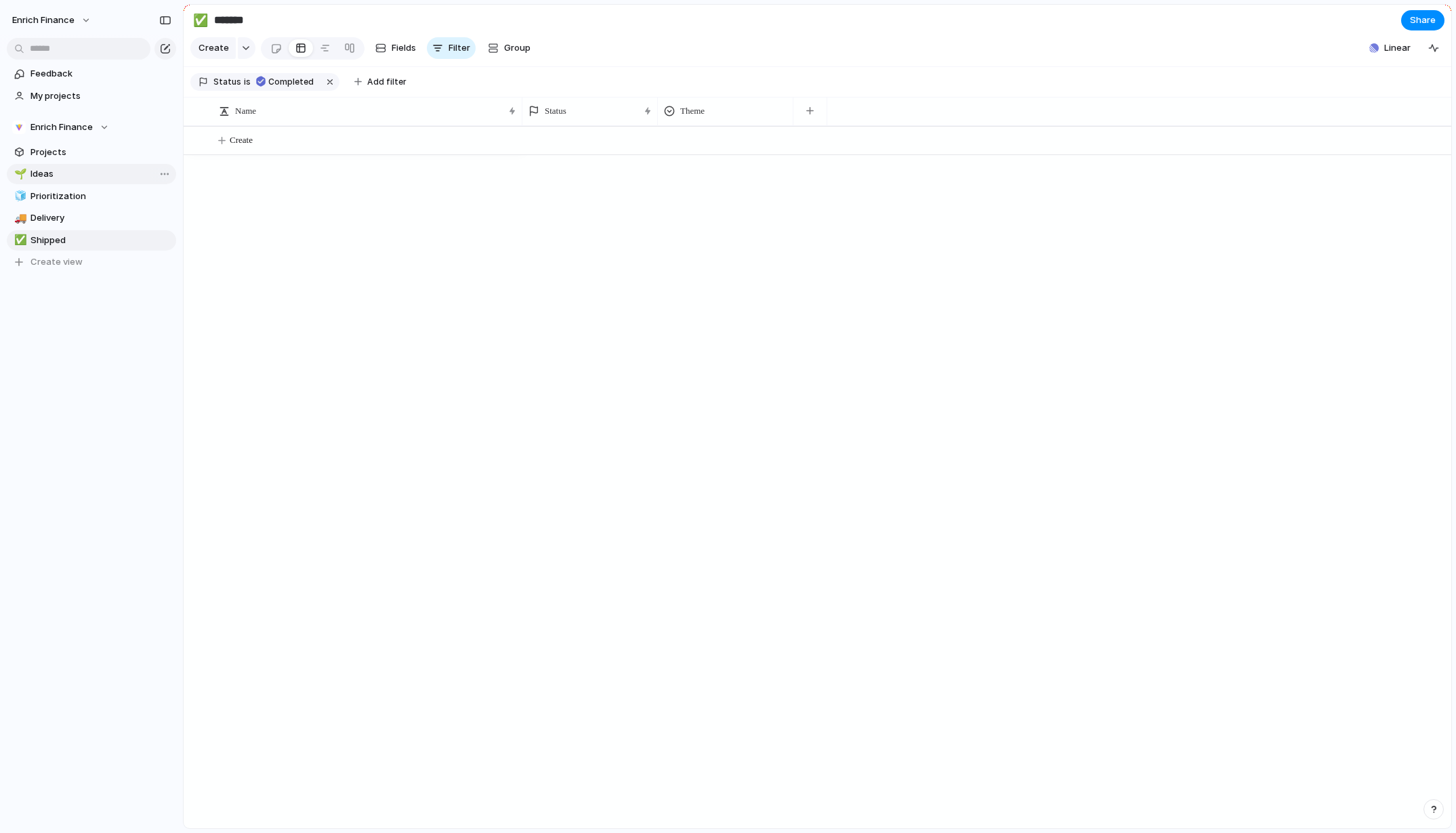
click at [64, 172] on span "Ideas" at bounding box center [100, 174] width 141 height 14
click at [94, 193] on span "Prioritization" at bounding box center [100, 196] width 141 height 14
type input "**********"
click at [593, 118] on div "Priority" at bounding box center [584, 110] width 110 height 14
click at [593, 125] on div "Modify Hide Sort ascending Sort descending" at bounding box center [728, 416] width 1456 height 833
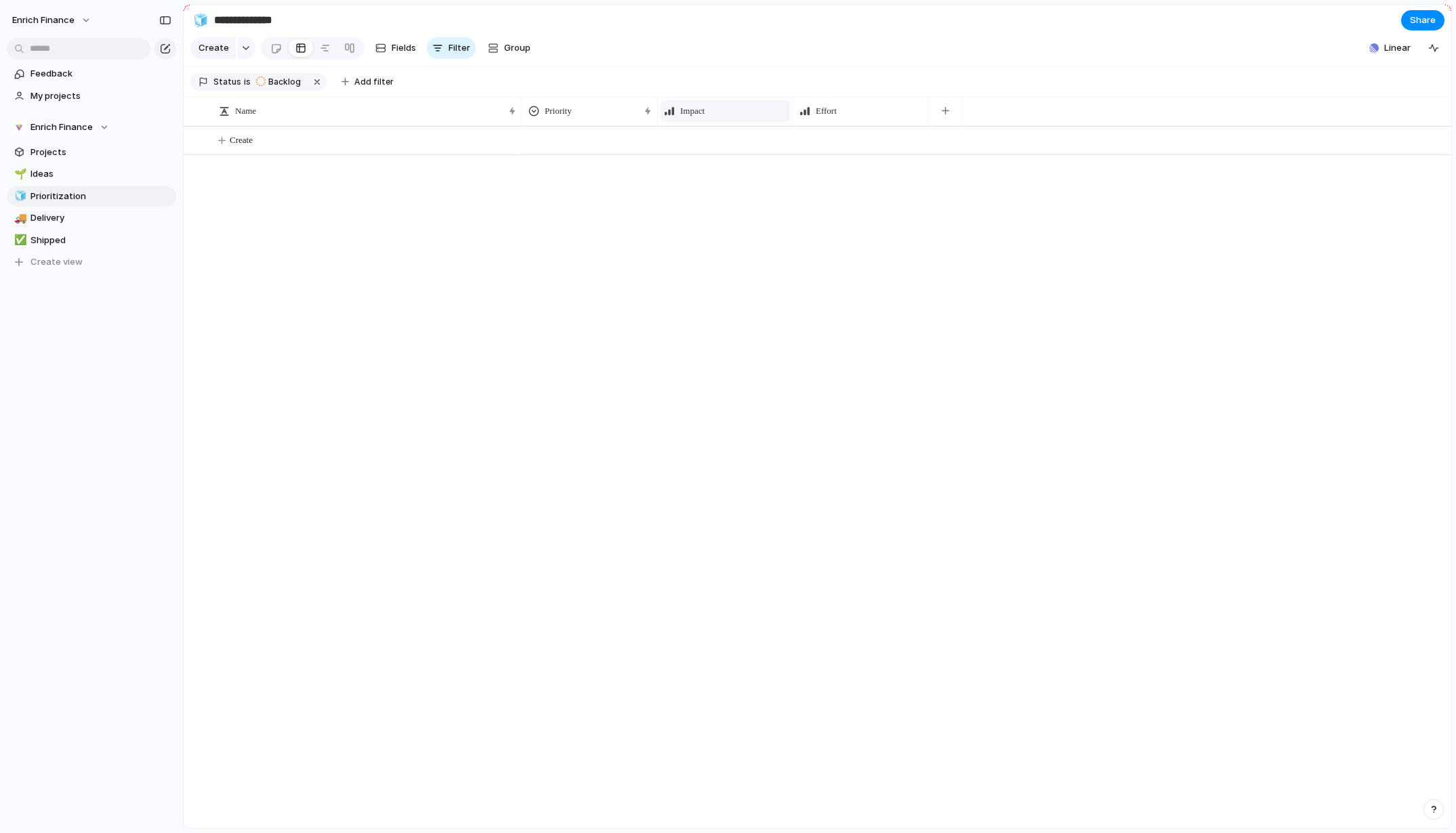
click at [729, 122] on div "Impact" at bounding box center [725, 111] width 129 height 22
click at [729, 128] on div "Modify Hide Sort ascending Sort descending" at bounding box center [728, 416] width 1456 height 833
click at [701, 147] on button "Create" at bounding box center [834, 140] width 1275 height 27
